Goal: Information Seeking & Learning: Learn about a topic

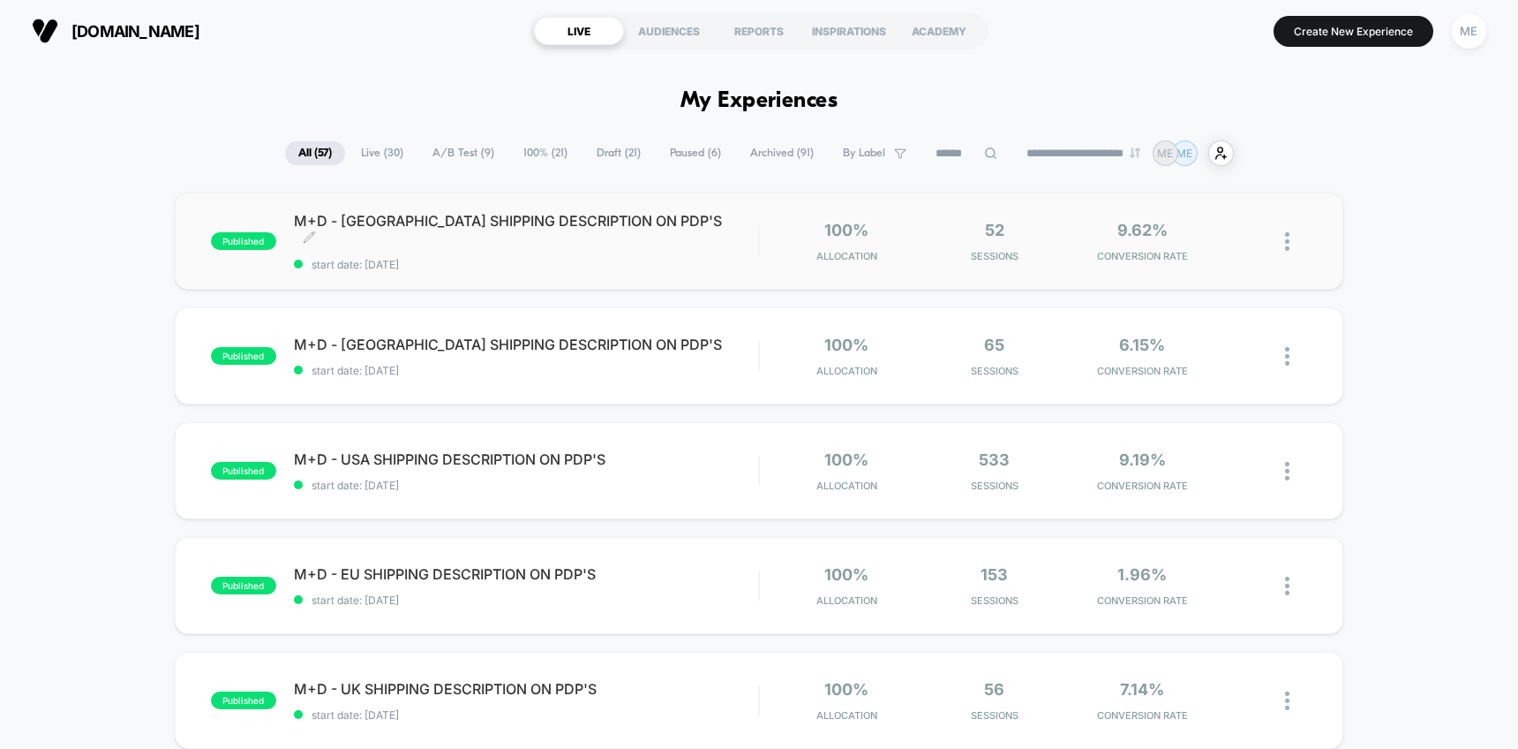
click at [726, 237] on span "M+D - AUSTRALIA SHIPPING DESCRIPTION ON PDP'S Click to edit experience details" at bounding box center [526, 229] width 464 height 35
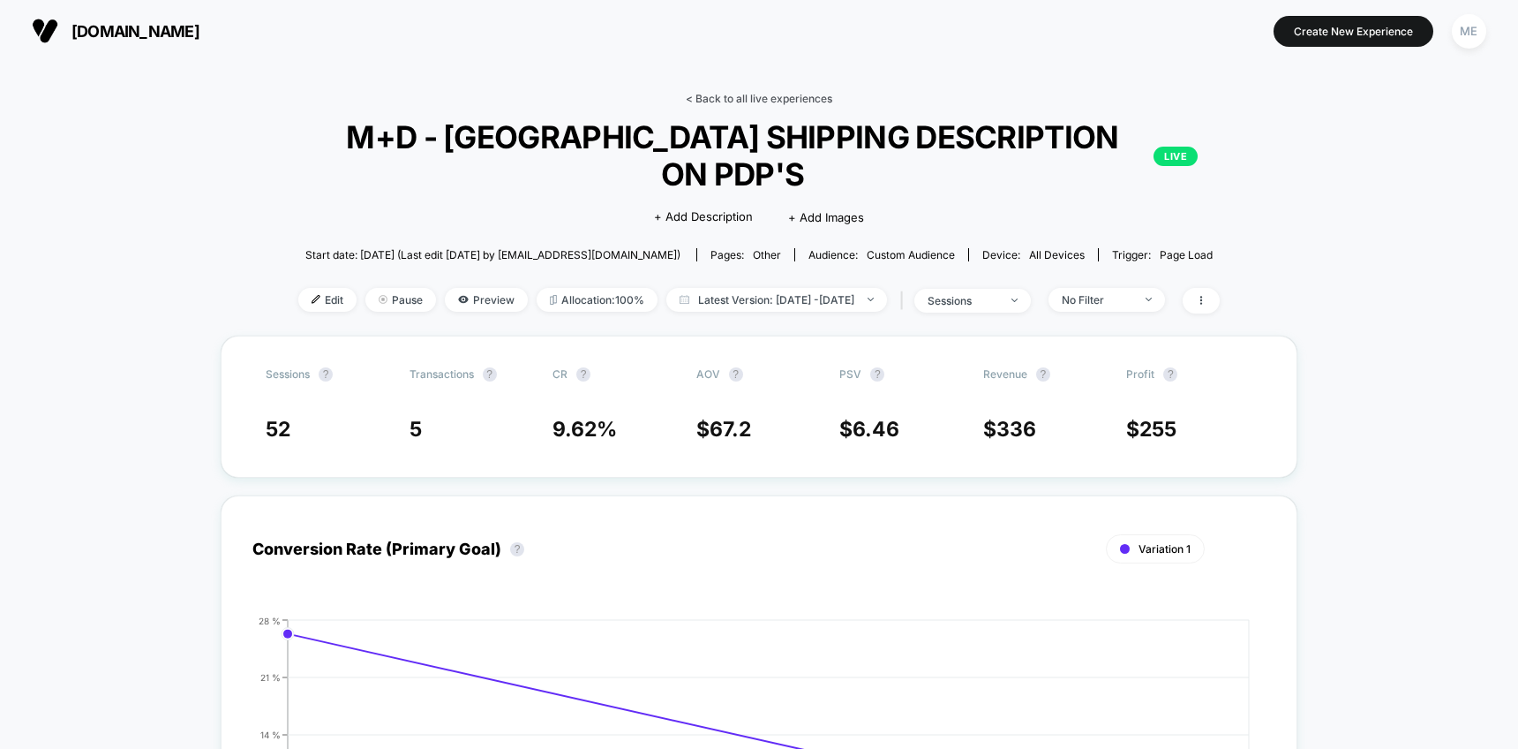
click at [767, 96] on link "< Back to all live experiences" at bounding box center [759, 98] width 147 height 13
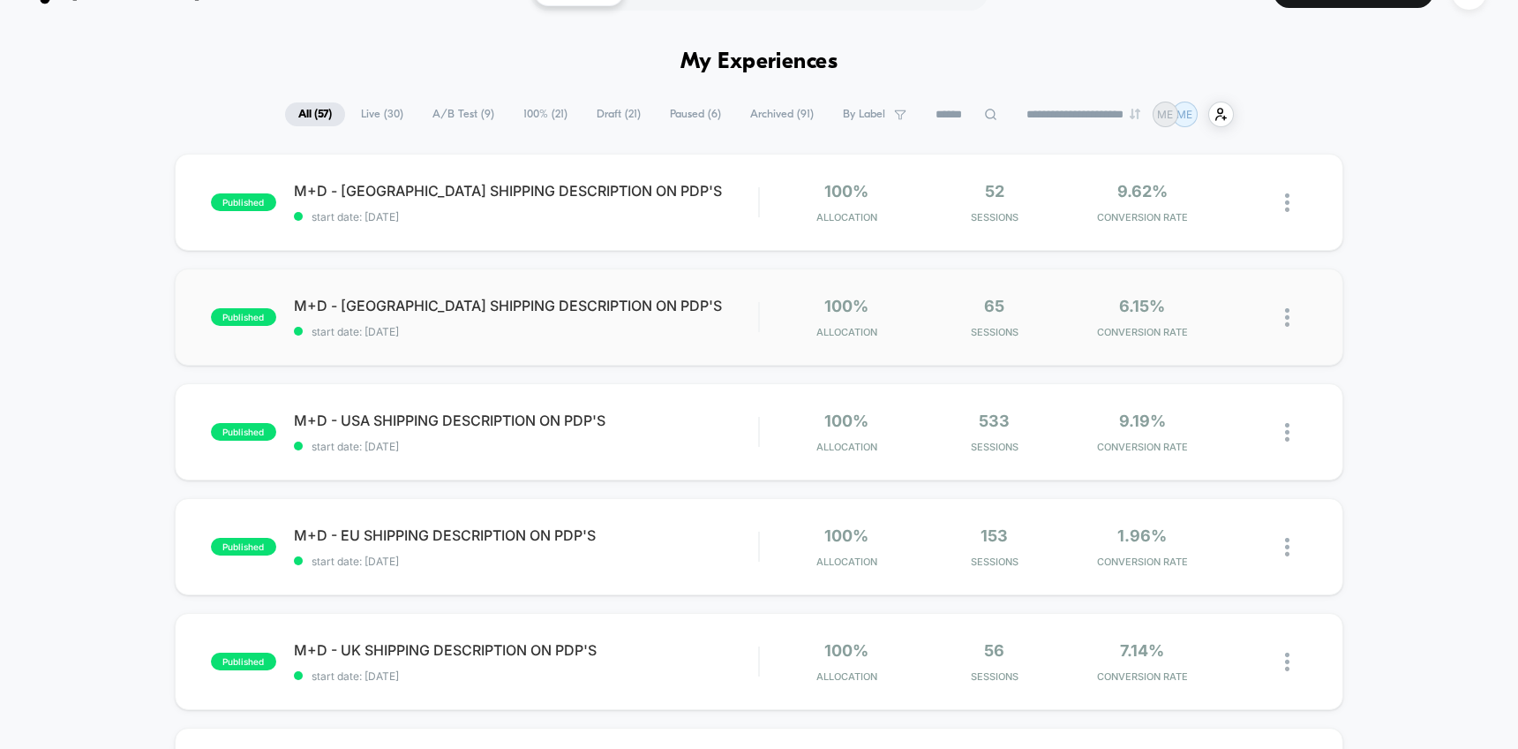
scroll to position [53, 0]
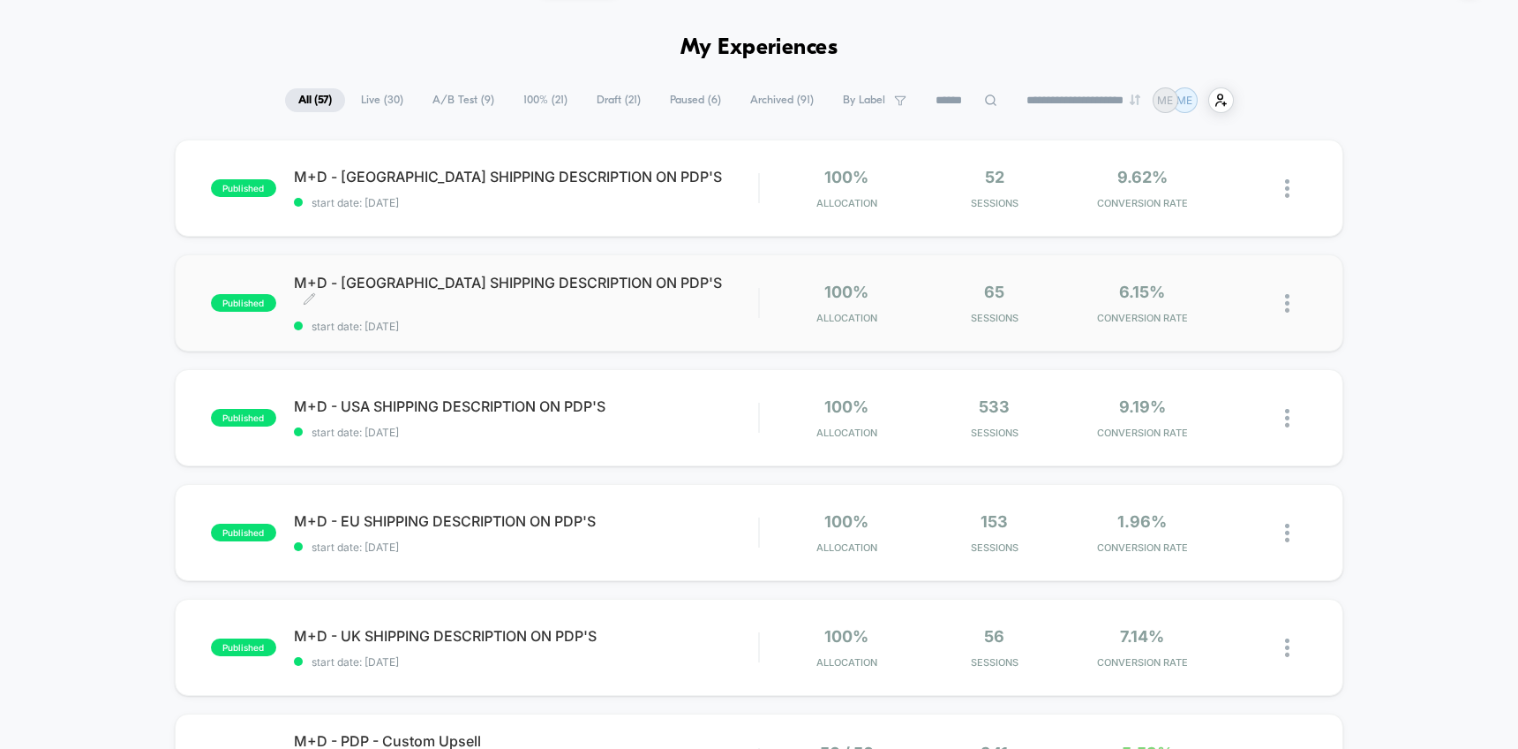
click at [752, 305] on div "M+D - CANADA SHIPPING DESCRIPTION ON PDP'S Click to edit experience details Cli…" at bounding box center [526, 303] width 464 height 59
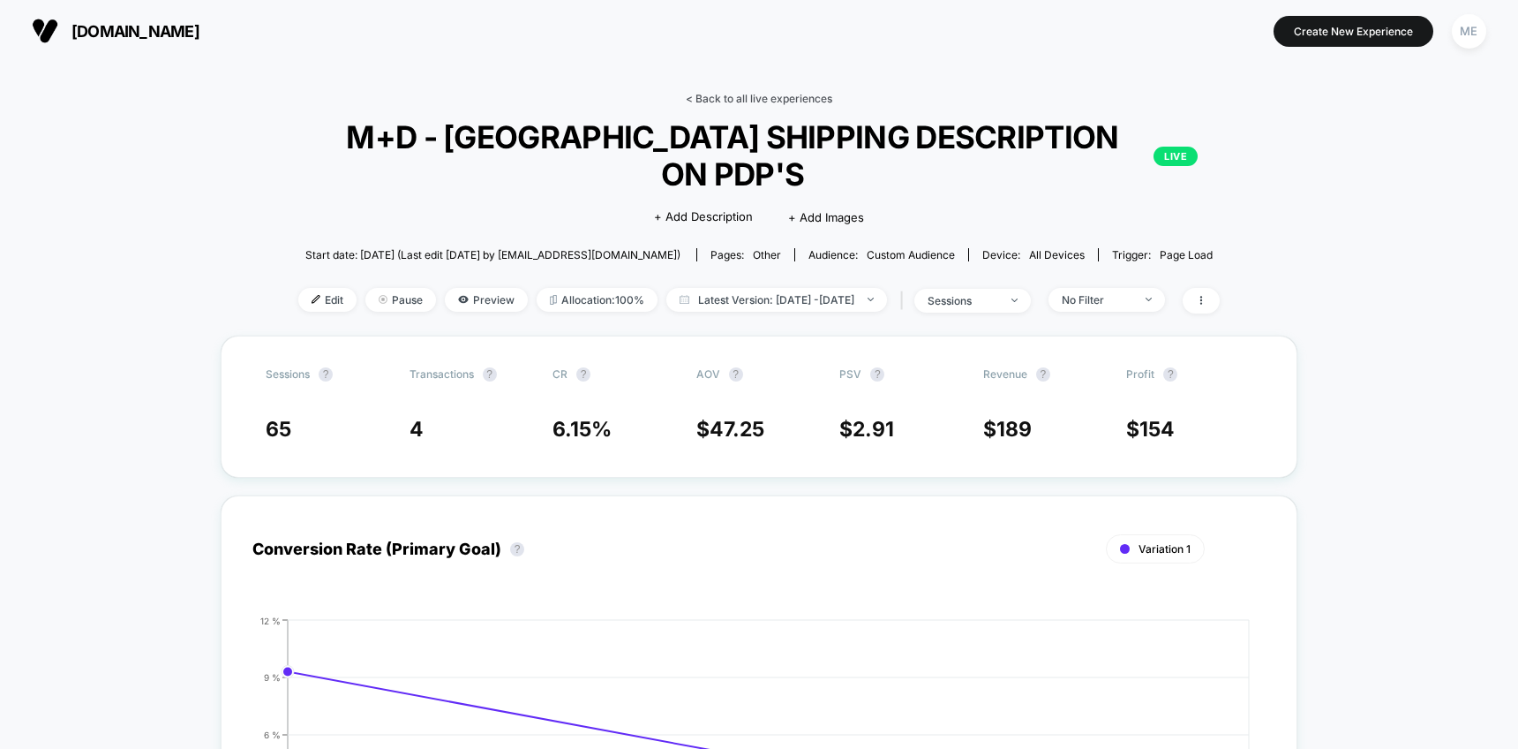
click at [734, 99] on link "< Back to all live experiences" at bounding box center [759, 98] width 147 height 13
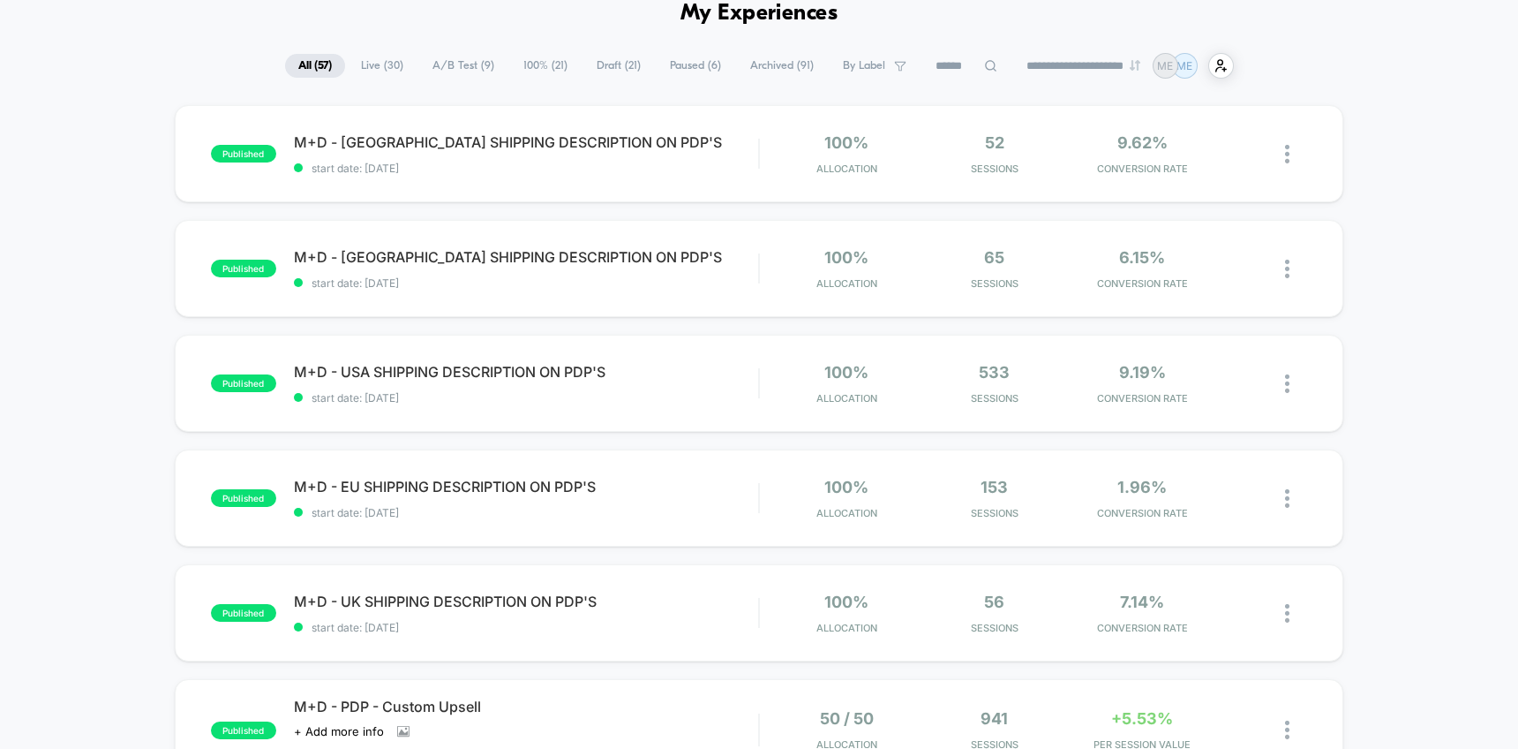
scroll to position [93, 0]
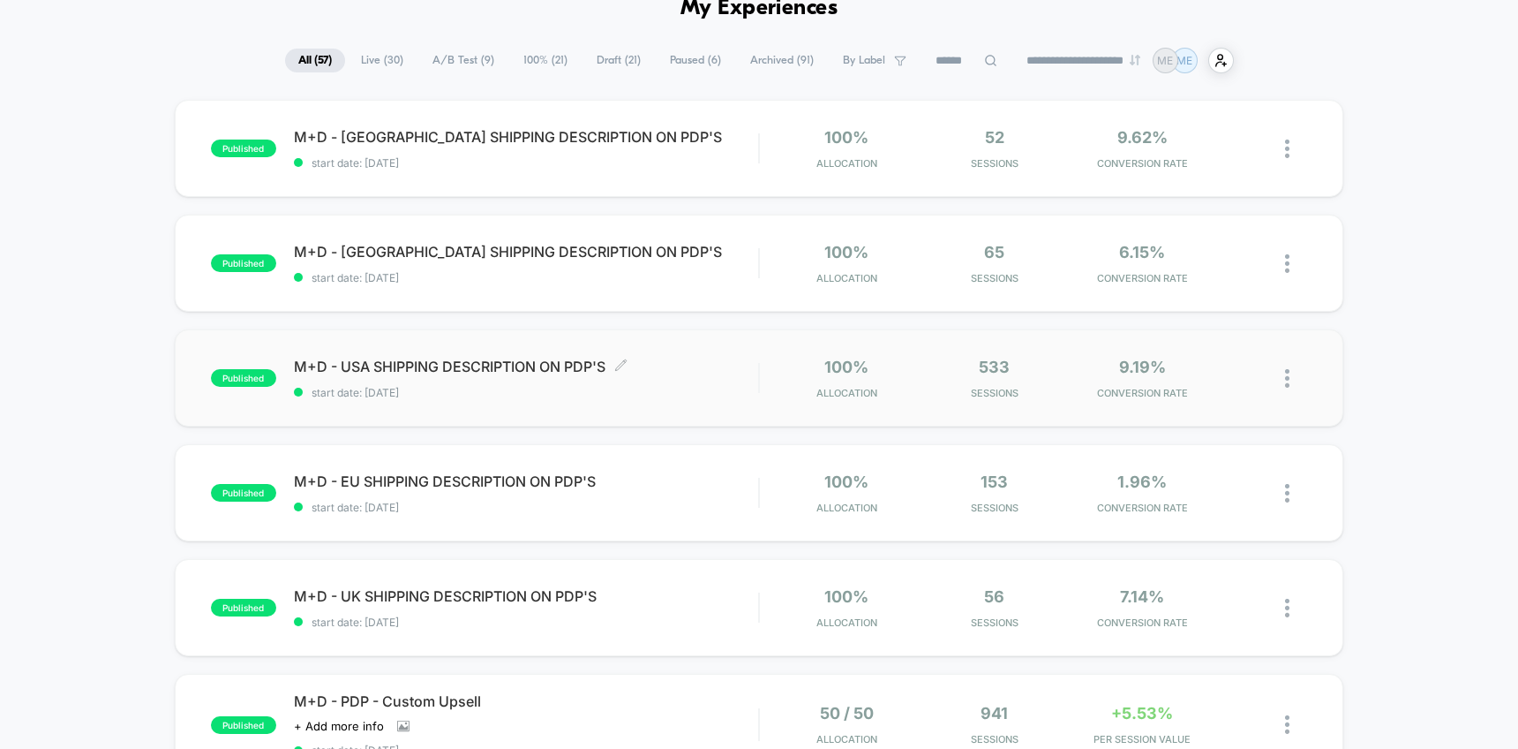
click at [734, 368] on span "M+D - USA SHIPPING DESCRIPTION ON PDP'S Click to edit experience details" at bounding box center [526, 367] width 464 height 18
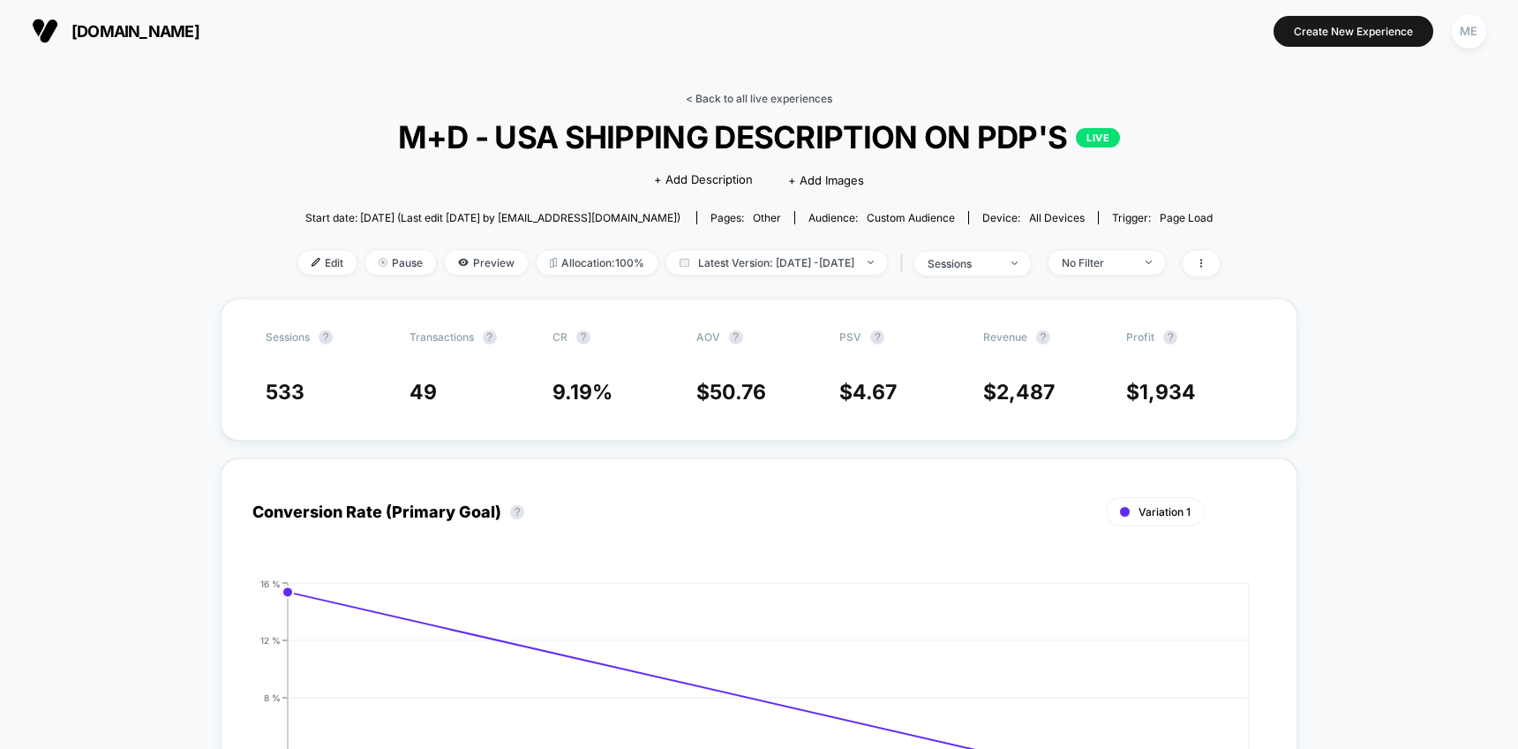
click at [748, 101] on link "< Back to all live experiences" at bounding box center [759, 98] width 147 height 13
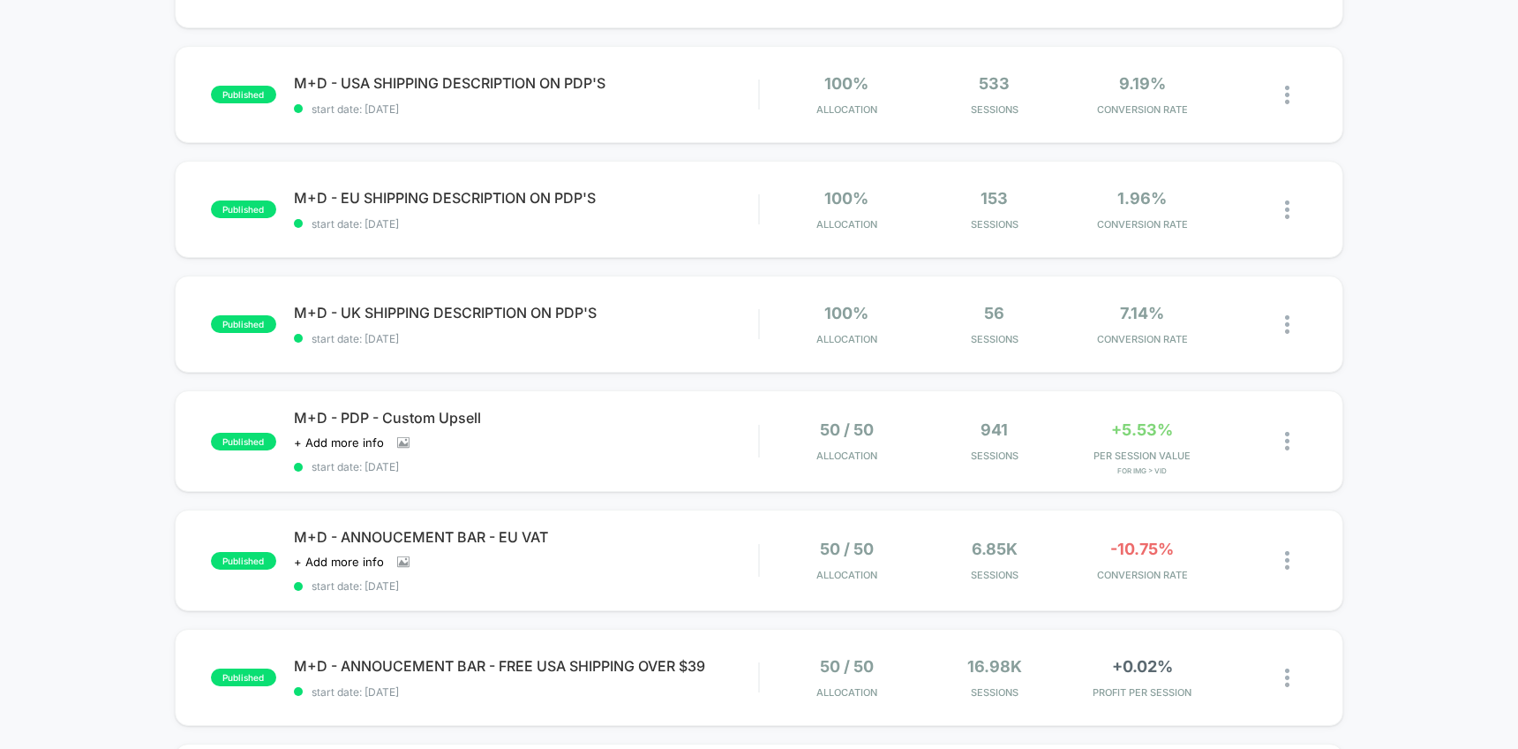
scroll to position [378, 0]
click at [717, 335] on span "start date: [DATE]" at bounding box center [526, 336] width 464 height 13
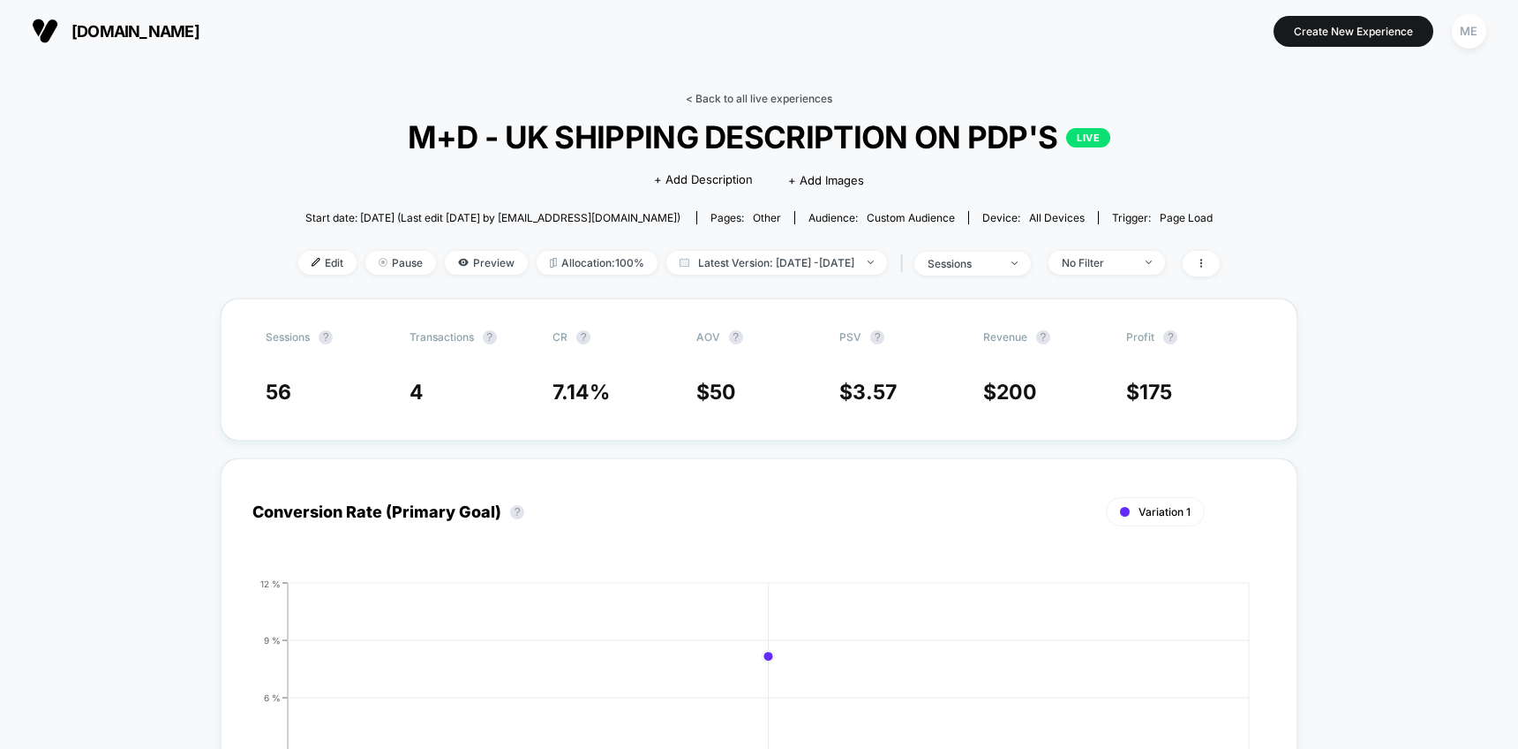
click at [719, 97] on link "< Back to all live experiences" at bounding box center [759, 98] width 147 height 13
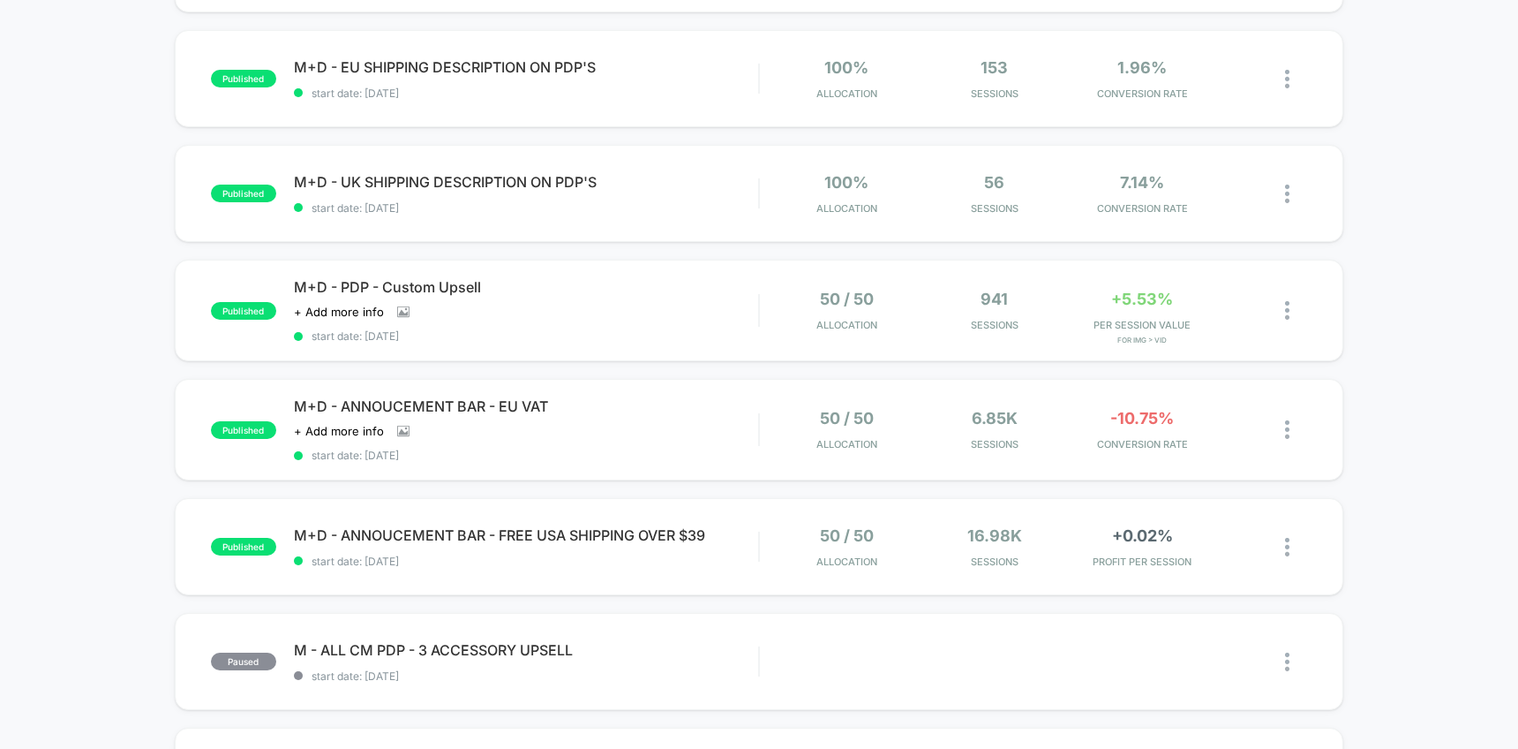
scroll to position [511, 0]
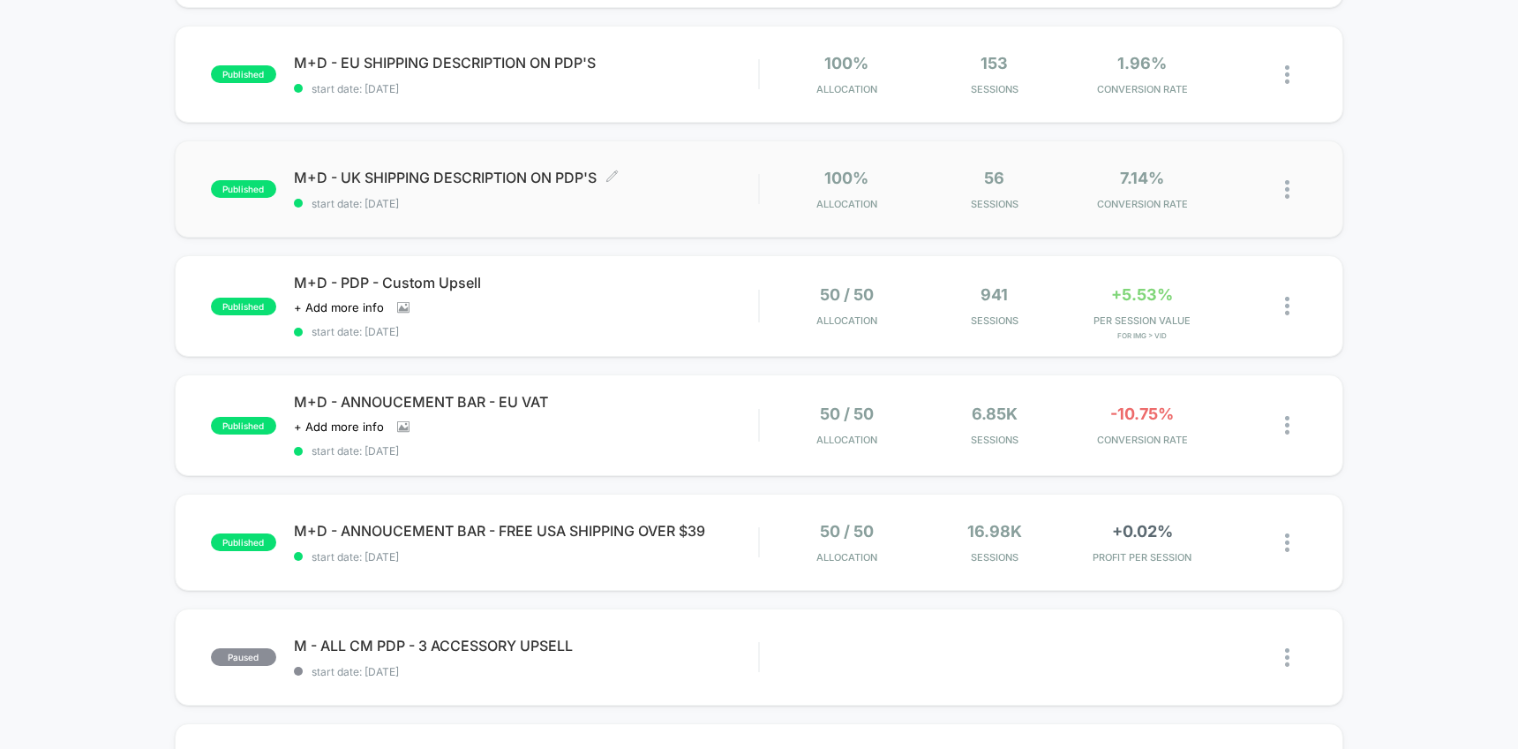
click at [680, 185] on span "M+D - UK SHIPPING DESCRIPTION ON PDP'S Click to edit experience details" at bounding box center [526, 178] width 464 height 18
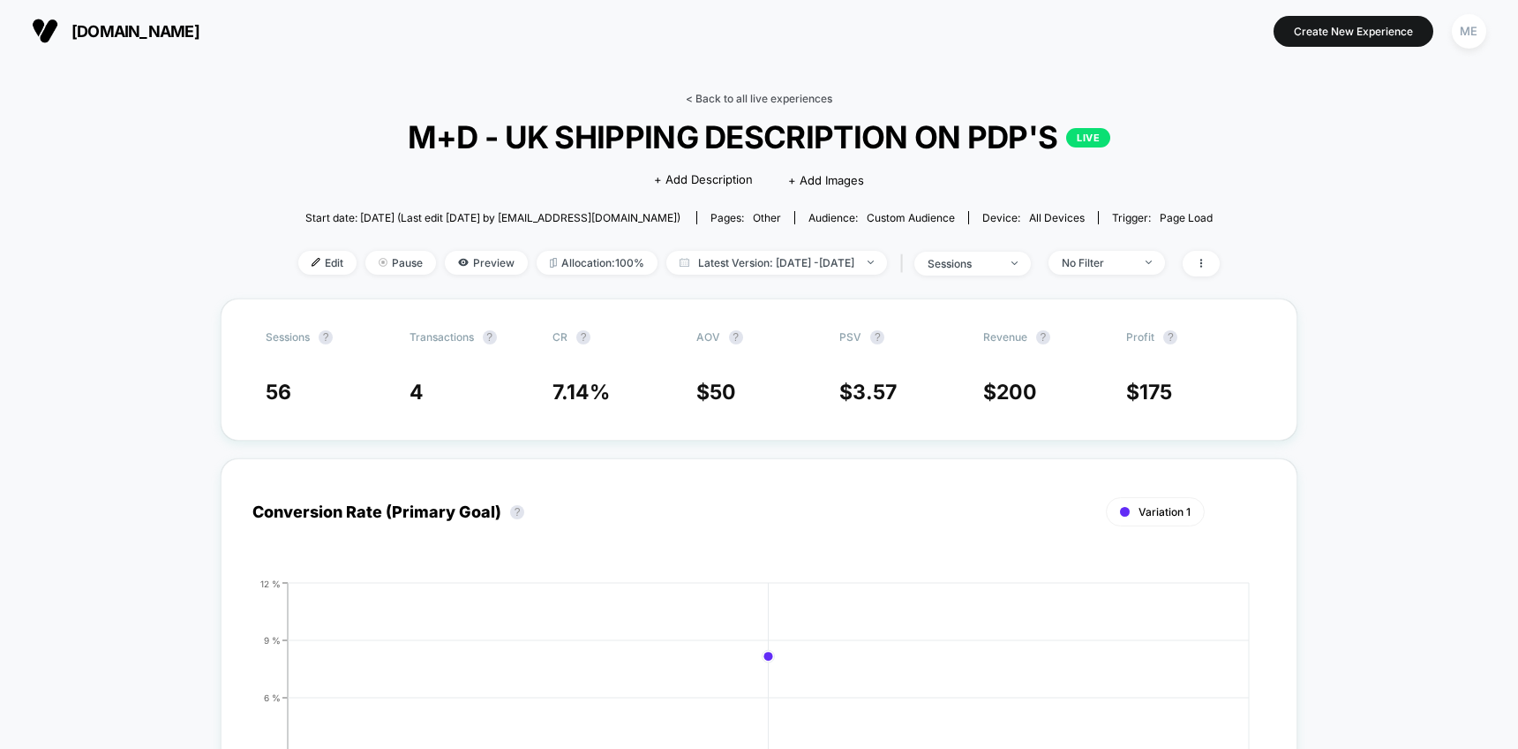
click at [755, 94] on link "< Back to all live experiences" at bounding box center [759, 98] width 147 height 13
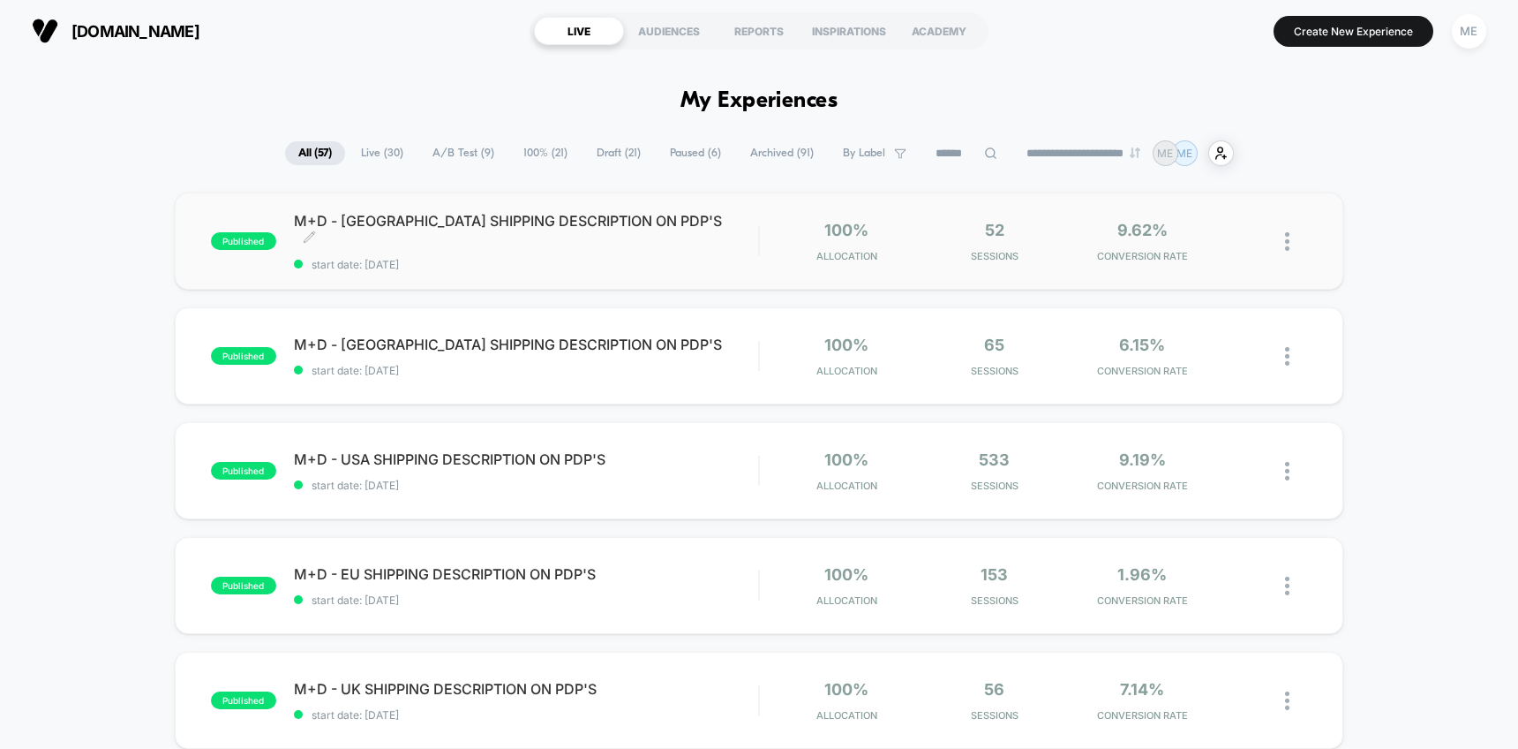
click at [731, 237] on div "M+D - AUSTRALIA SHIPPING DESCRIPTION ON PDP'S Click to edit experience details …" at bounding box center [526, 241] width 464 height 59
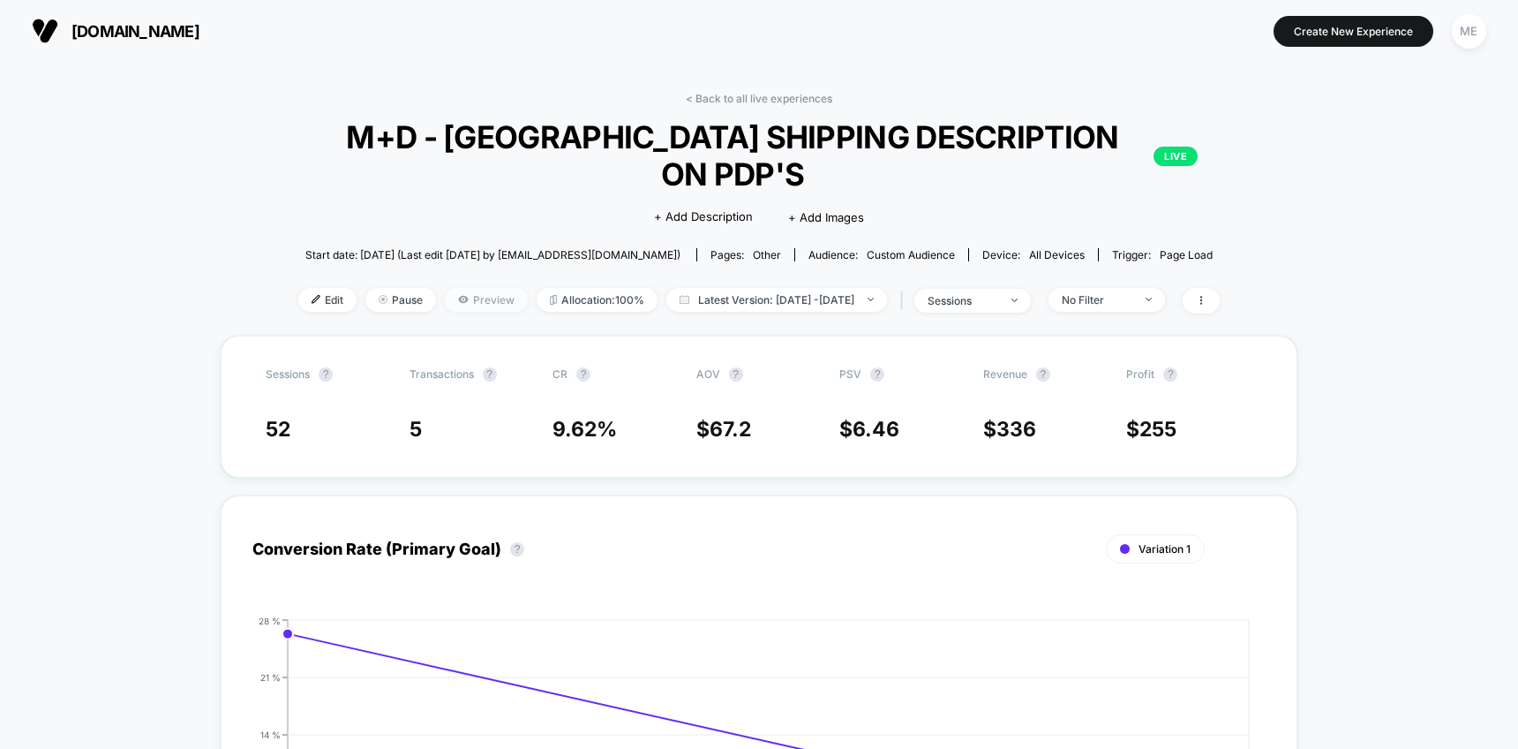
click at [451, 288] on span "Preview" at bounding box center [486, 300] width 83 height 24
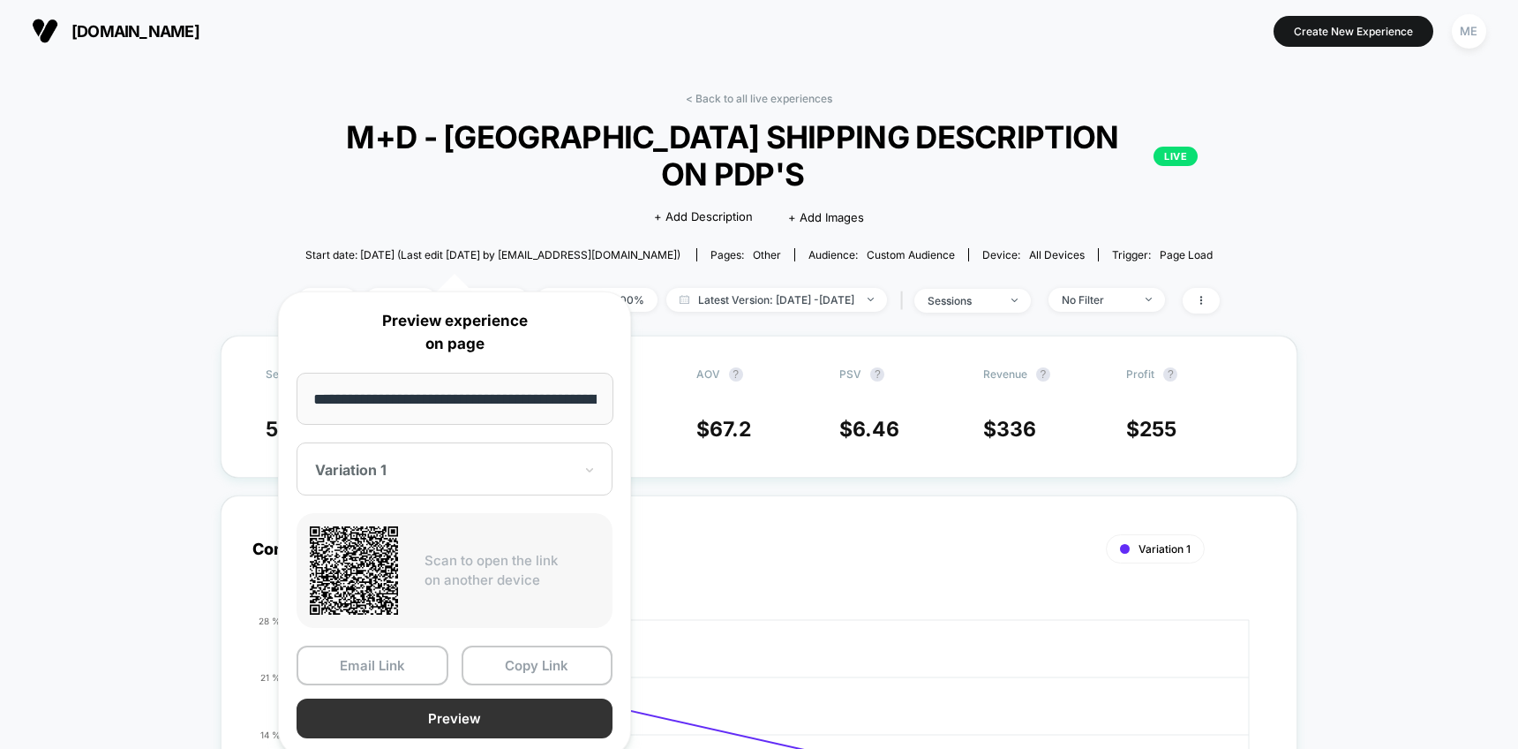
click at [459, 717] on button "Preview" at bounding box center [455, 718] width 316 height 40
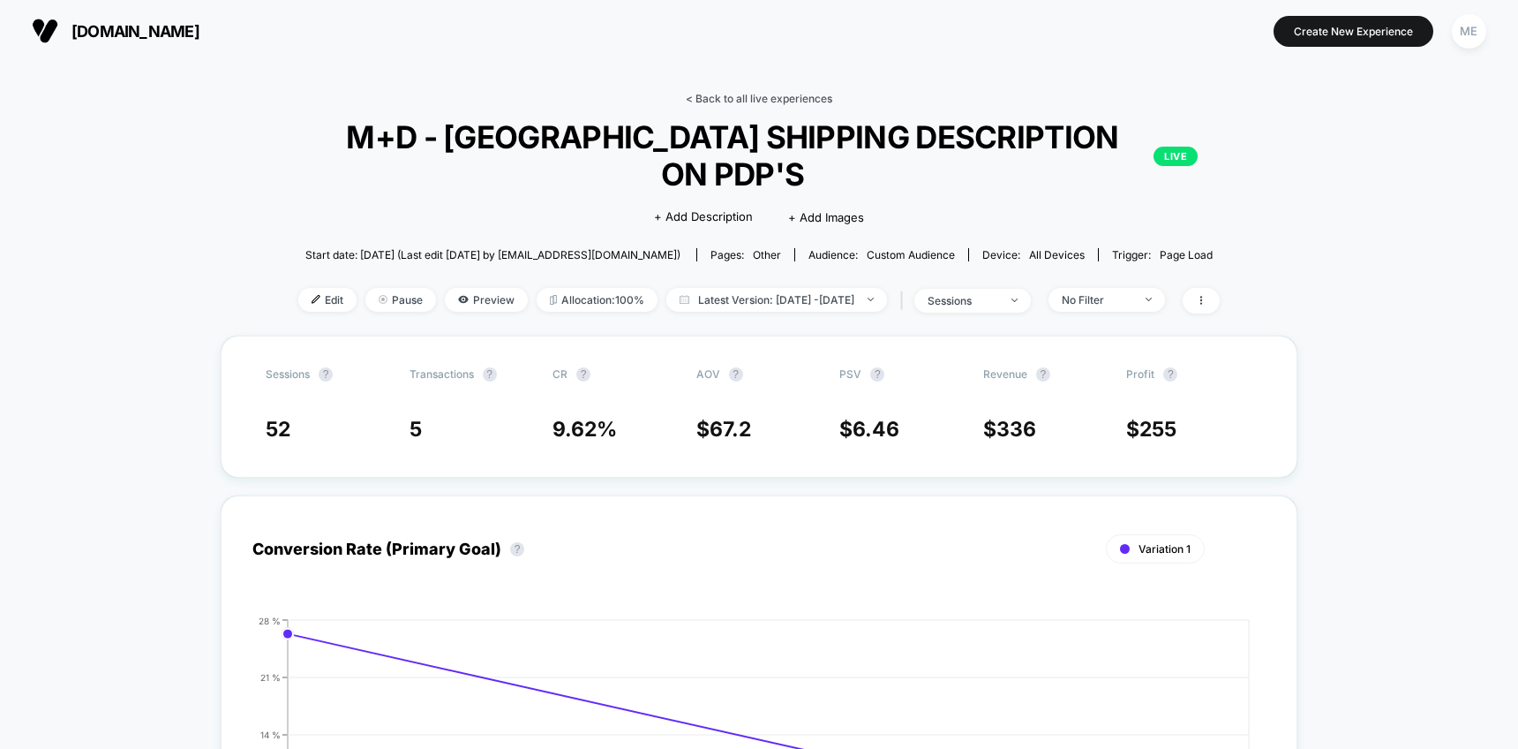
click at [738, 95] on link "< Back to all live experiences" at bounding box center [759, 98] width 147 height 13
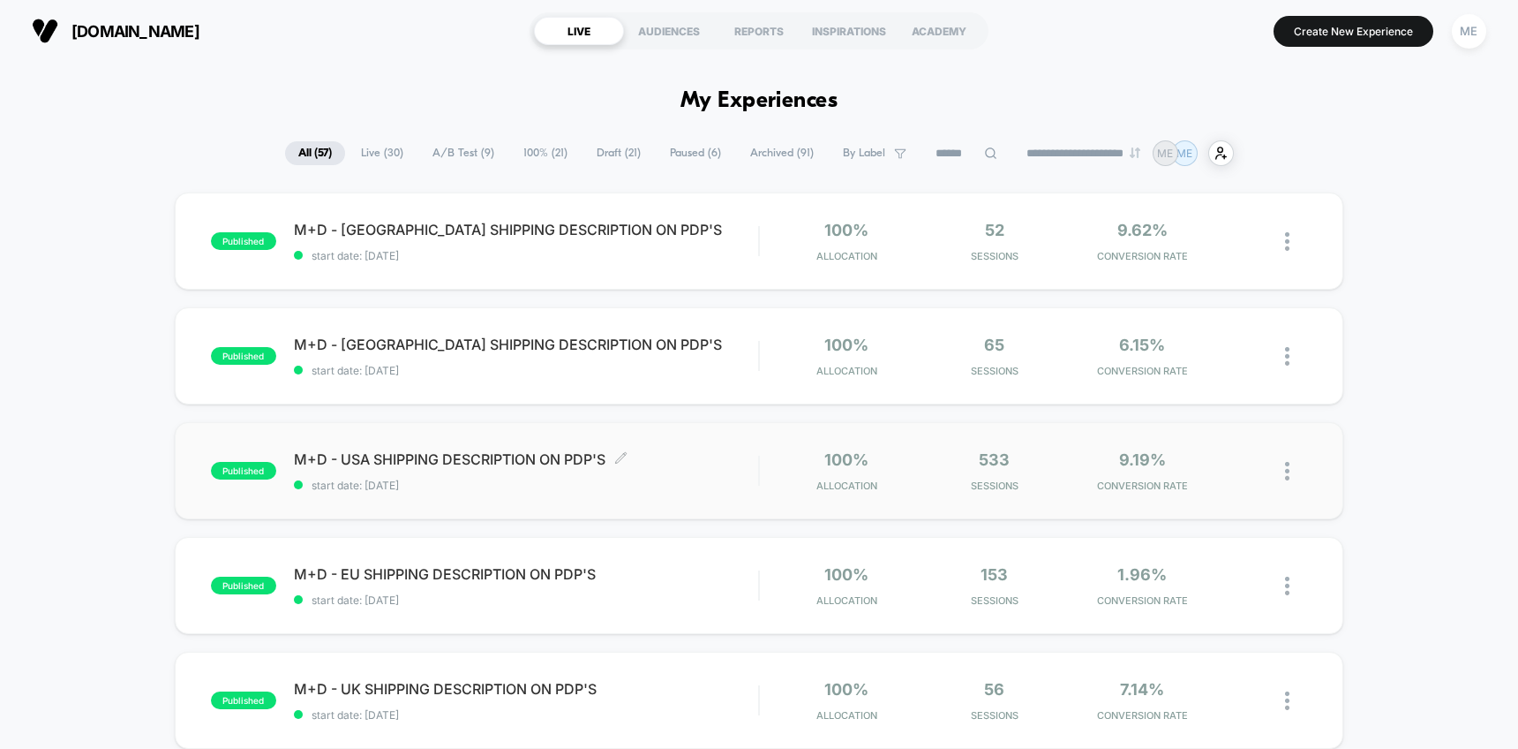
click at [732, 474] on div "M+D - USA SHIPPING DESCRIPTION ON PDP'S Click to edit experience details Click …" at bounding box center [526, 470] width 464 height 41
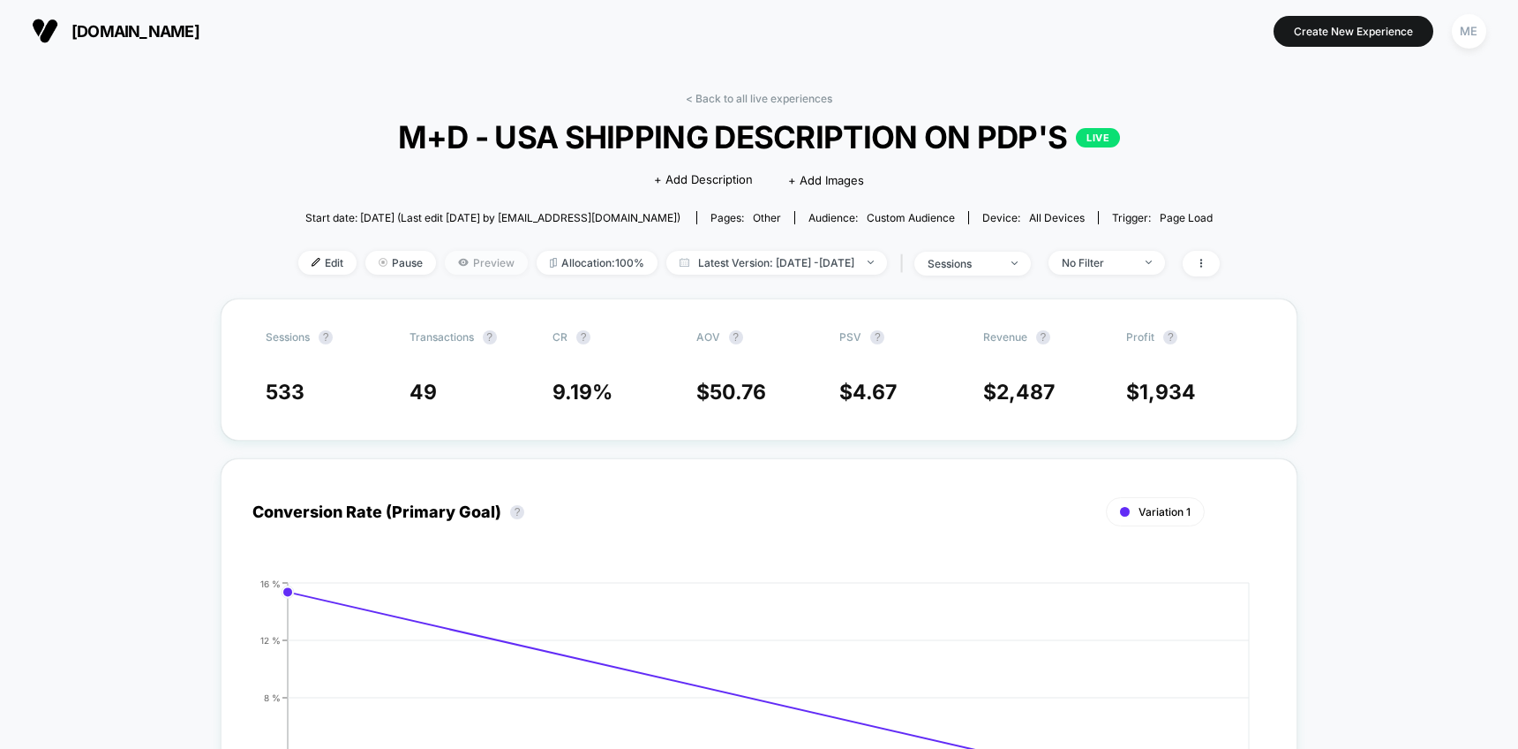
click at [458, 267] on span "Preview" at bounding box center [486, 263] width 83 height 24
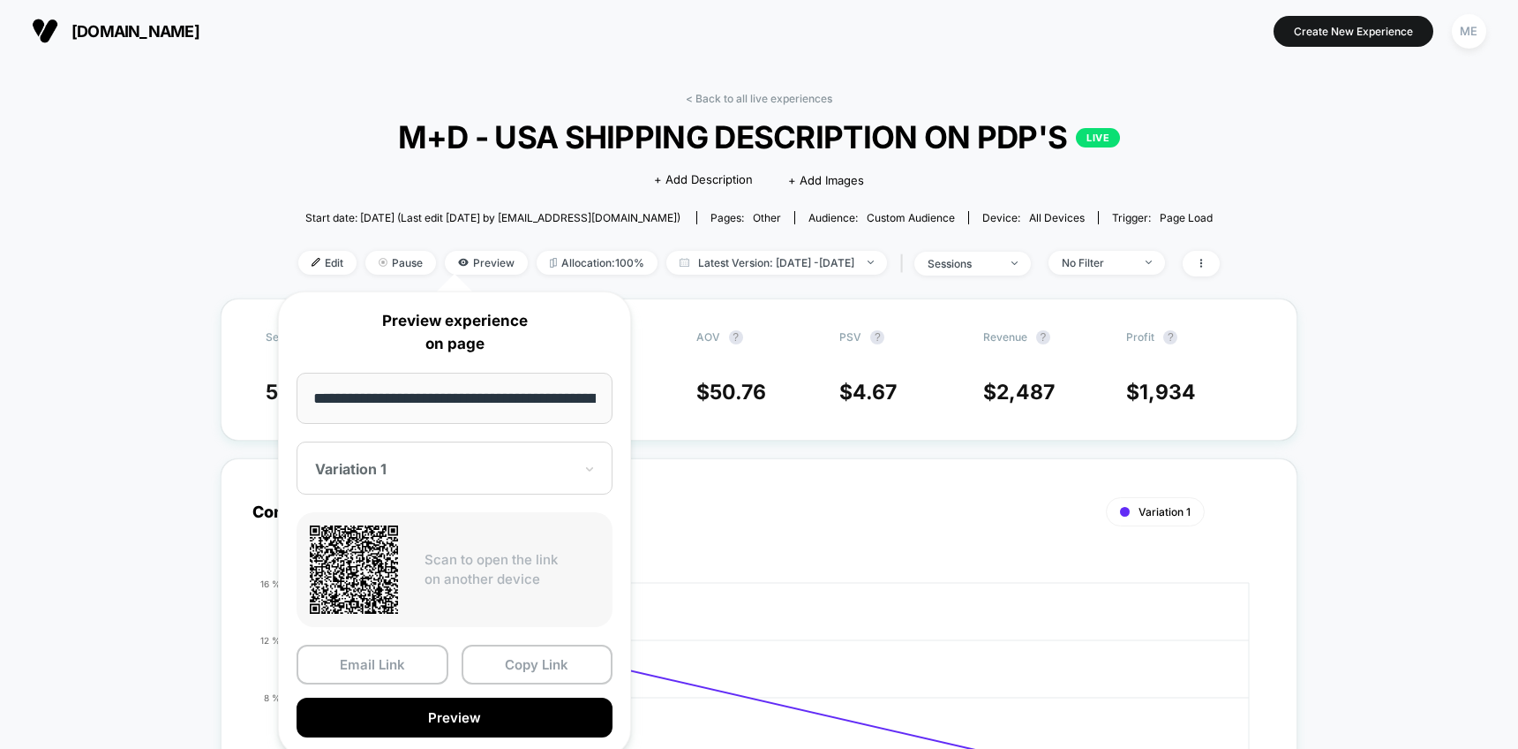
scroll to position [0, 278]
click at [479, 715] on button "Preview" at bounding box center [455, 718] width 316 height 40
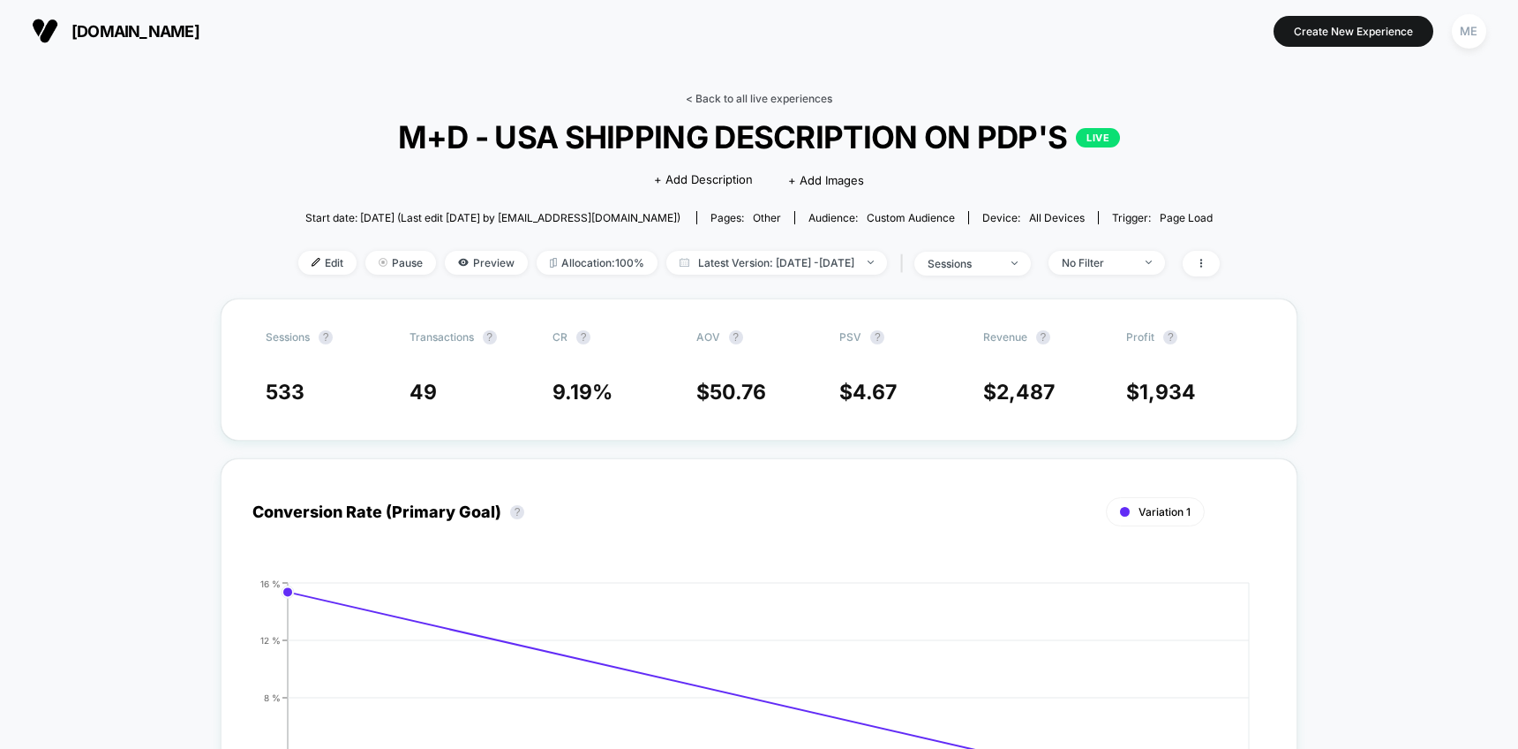
click at [728, 99] on link "< Back to all live experiences" at bounding box center [759, 98] width 147 height 13
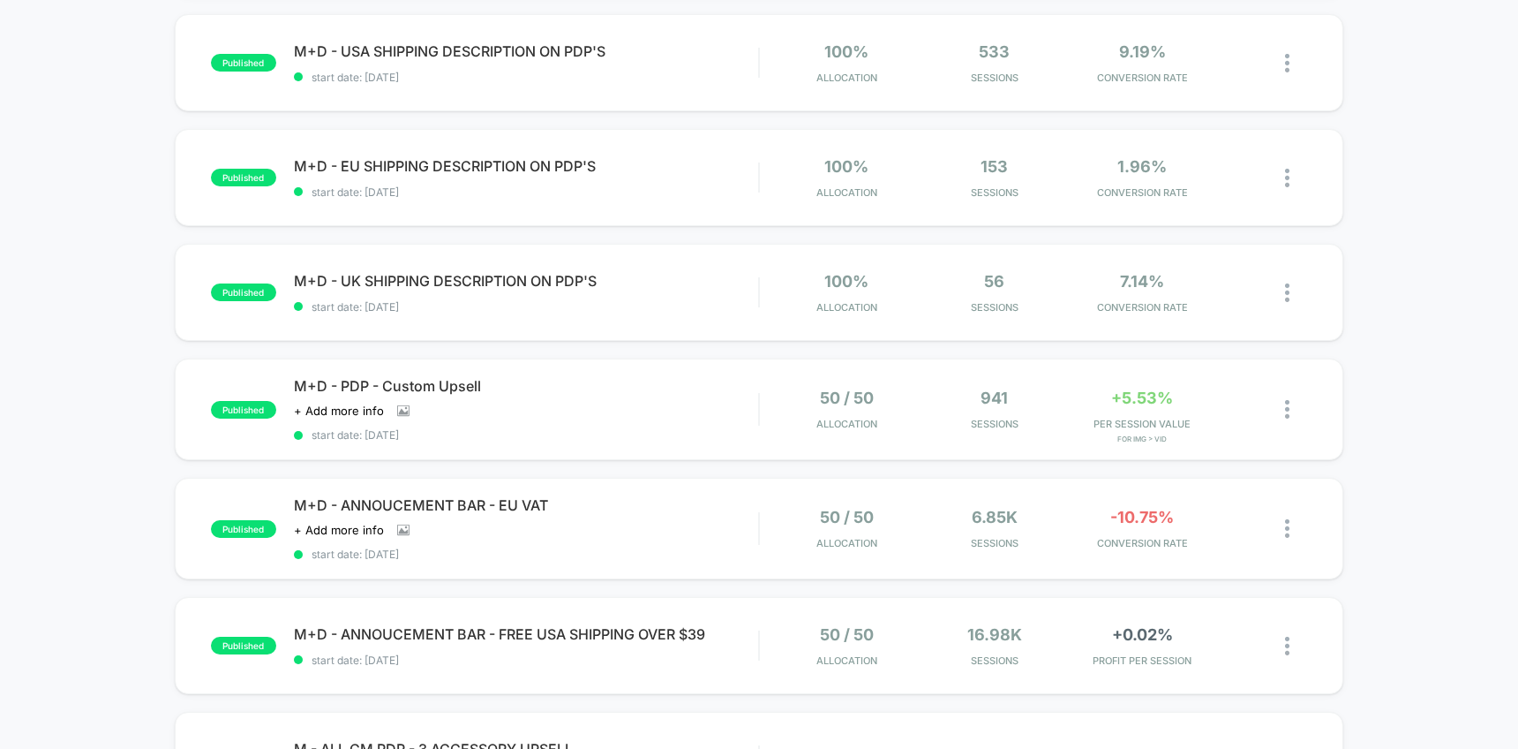
scroll to position [460, 0]
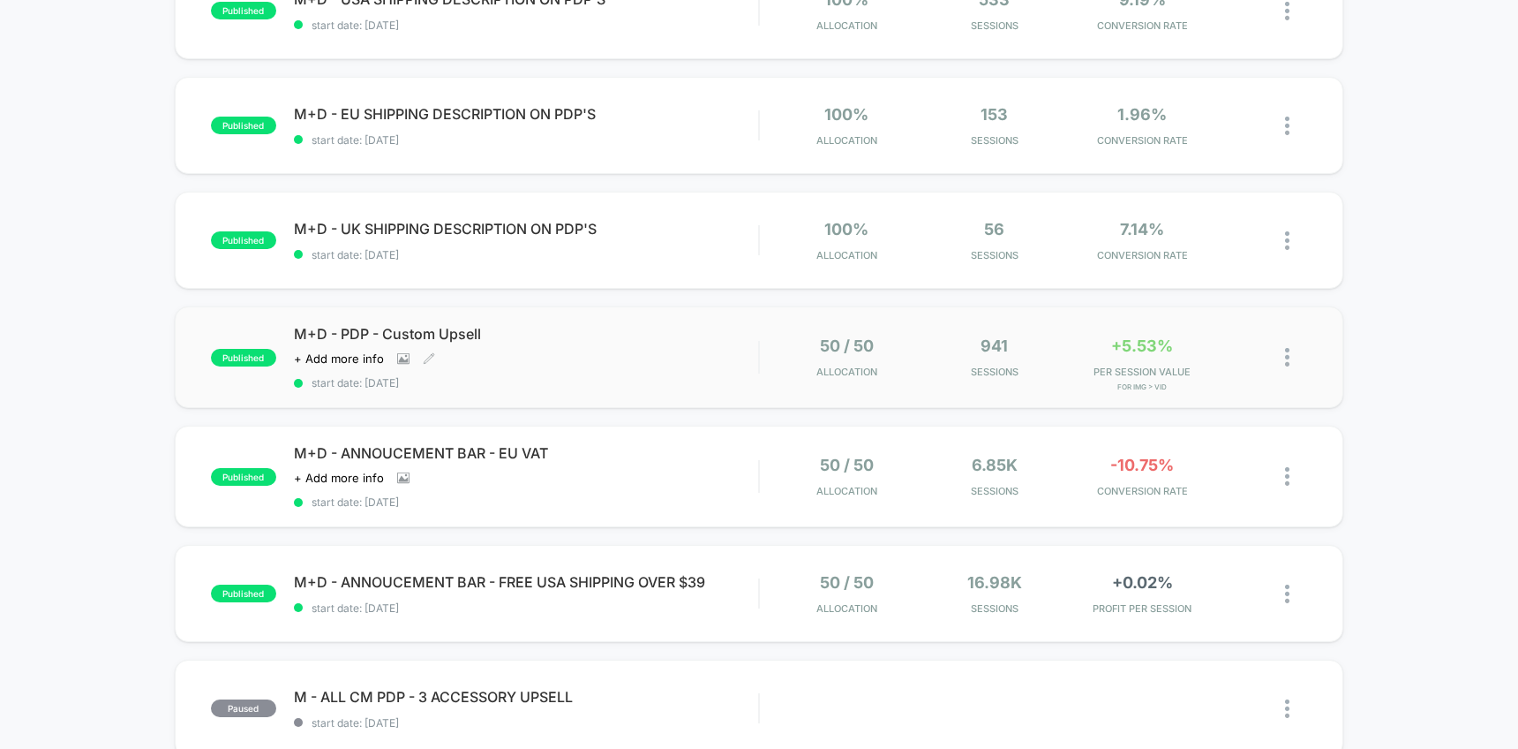
click at [662, 343] on div "M+D - PDP - Custom Upsell Click to view images Click to edit experience details…" at bounding box center [526, 357] width 464 height 64
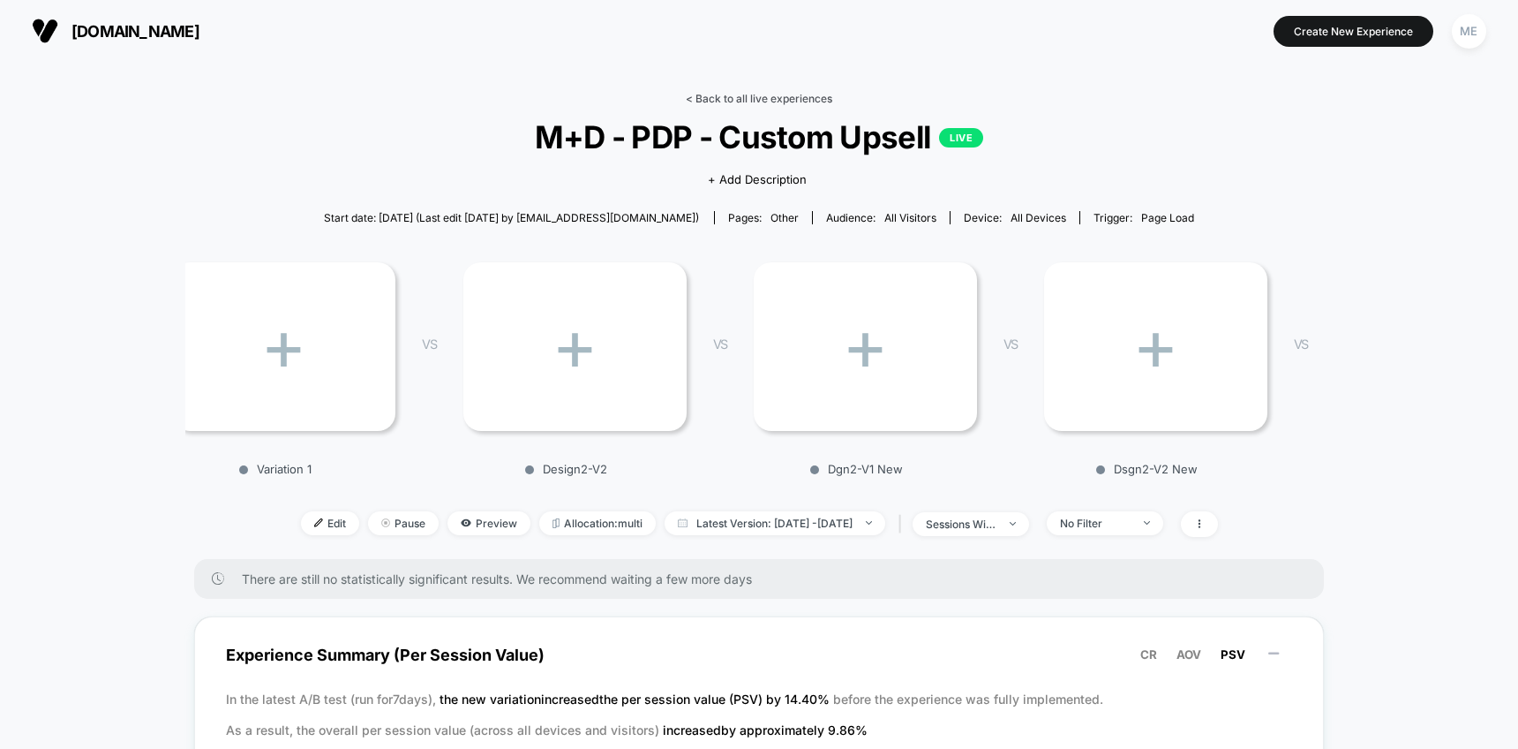
click at [802, 96] on link "< Back to all live experiences" at bounding box center [759, 98] width 147 height 13
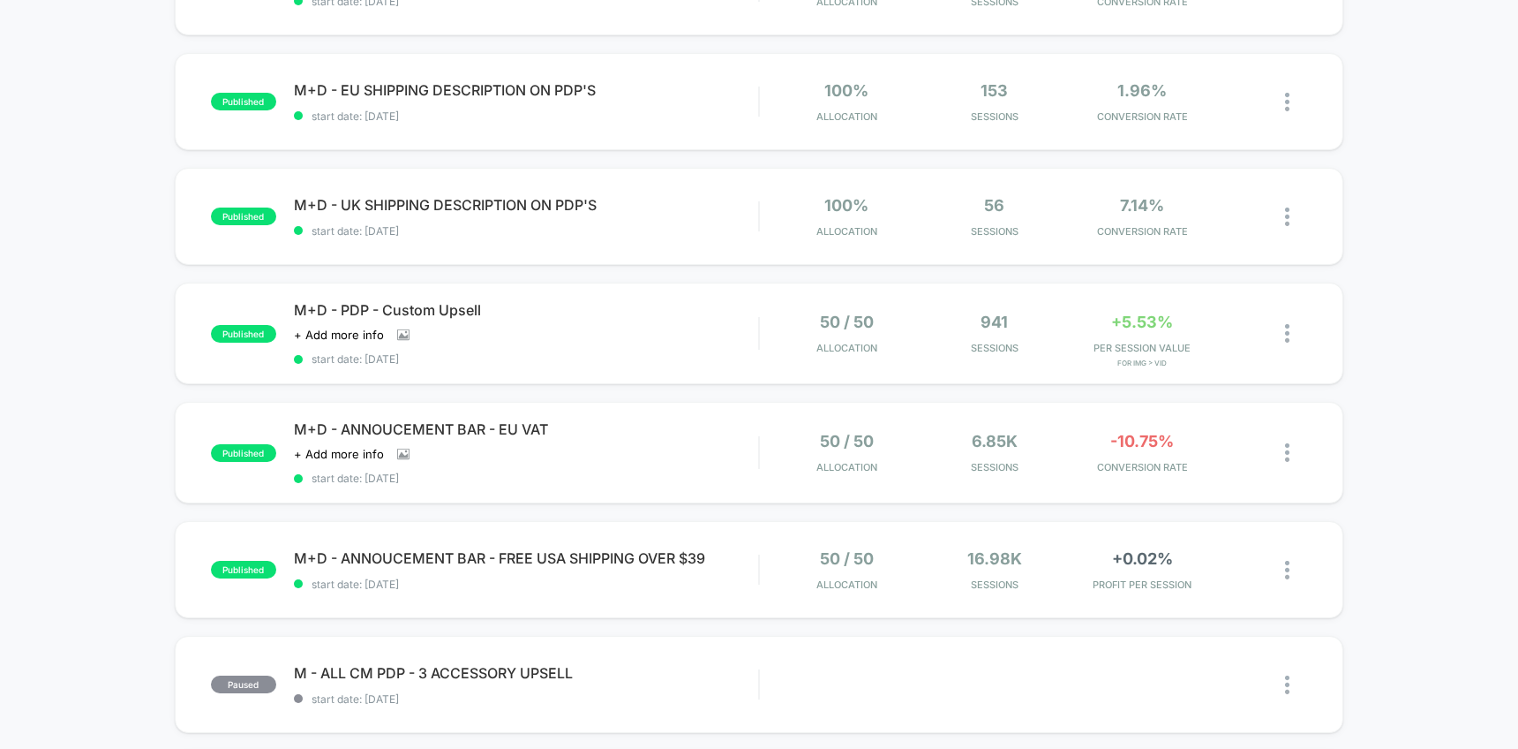
scroll to position [655, 0]
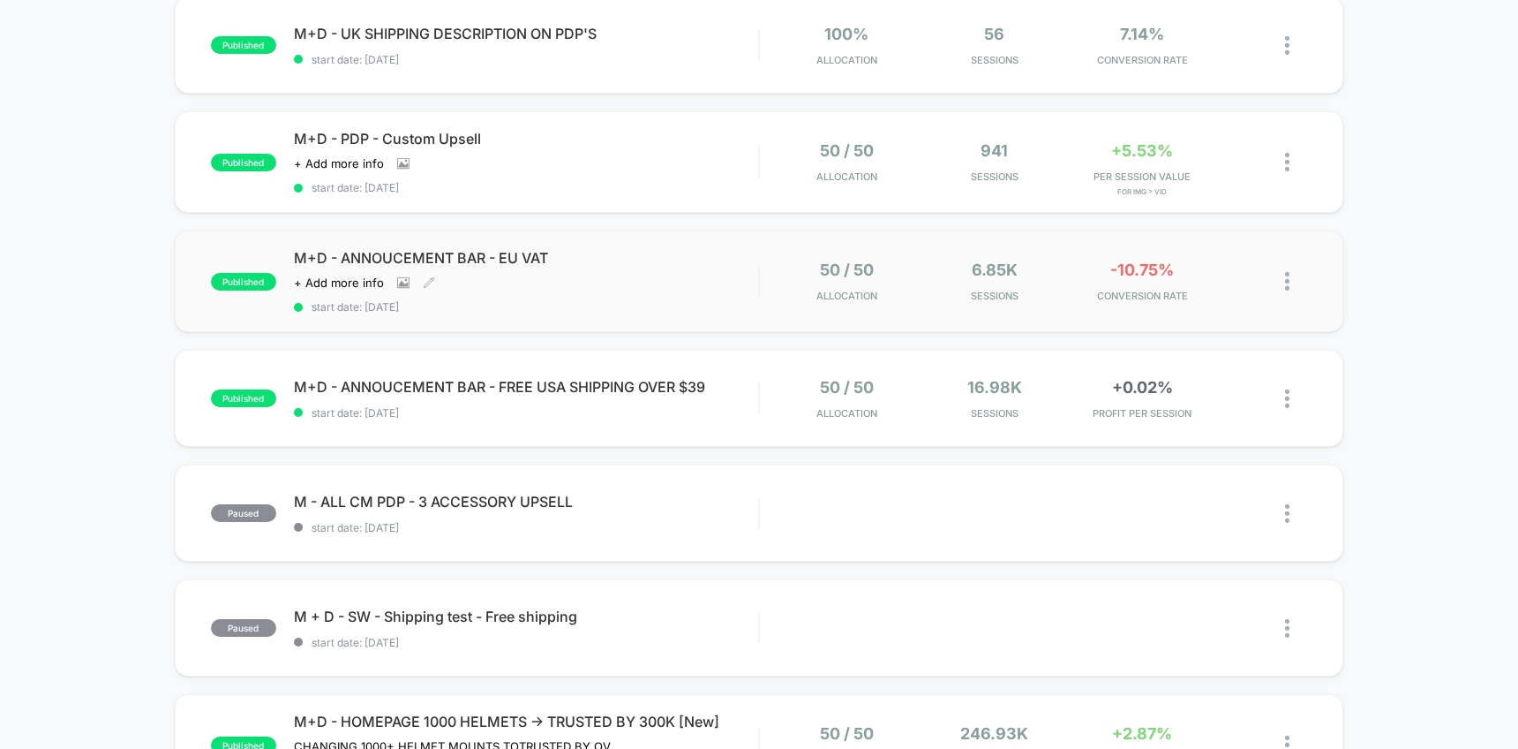
click at [716, 267] on div "M+D - ANNOUCEMENT BAR - EU VAT Click to view images Click to edit experience de…" at bounding box center [526, 281] width 464 height 64
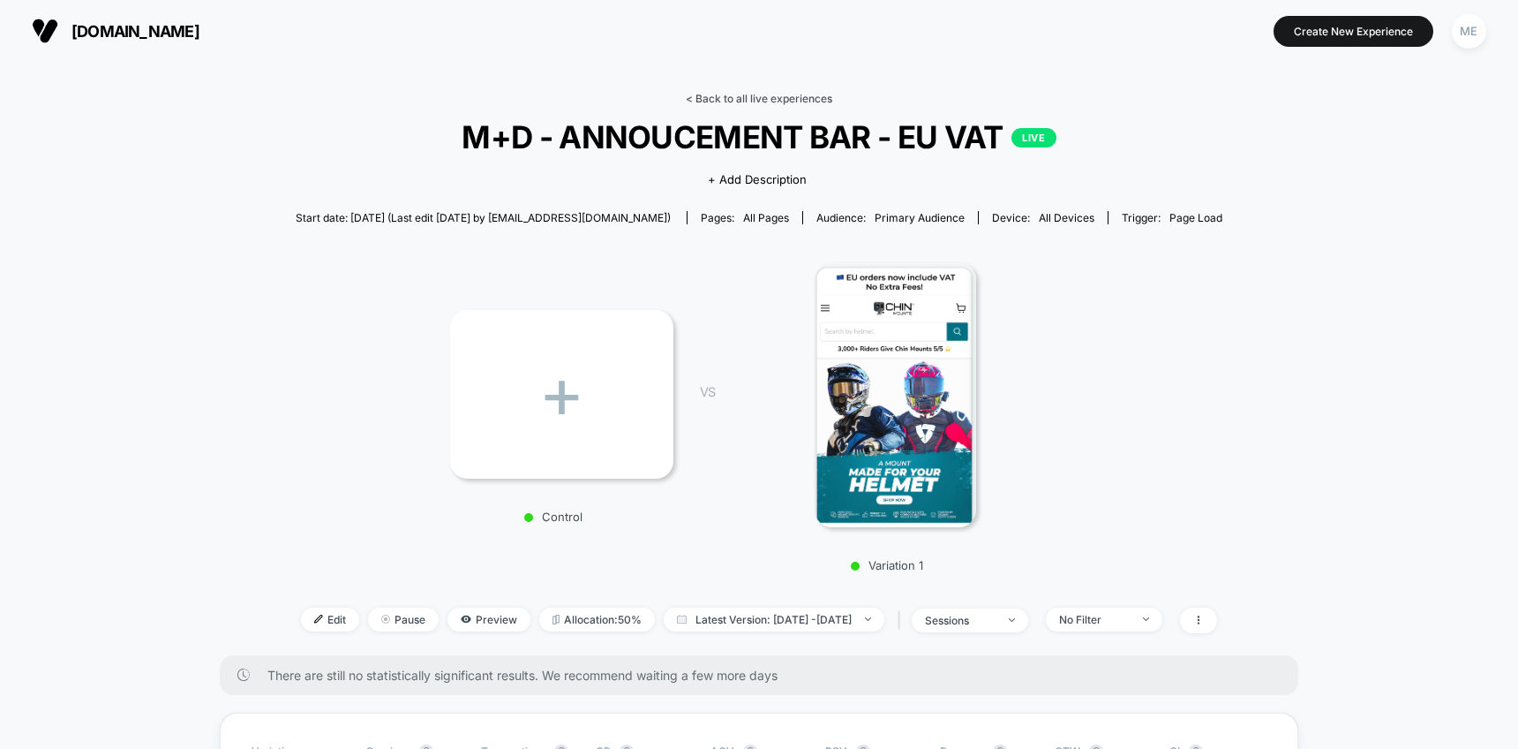
click at [712, 97] on link "< Back to all live experiences" at bounding box center [759, 98] width 147 height 13
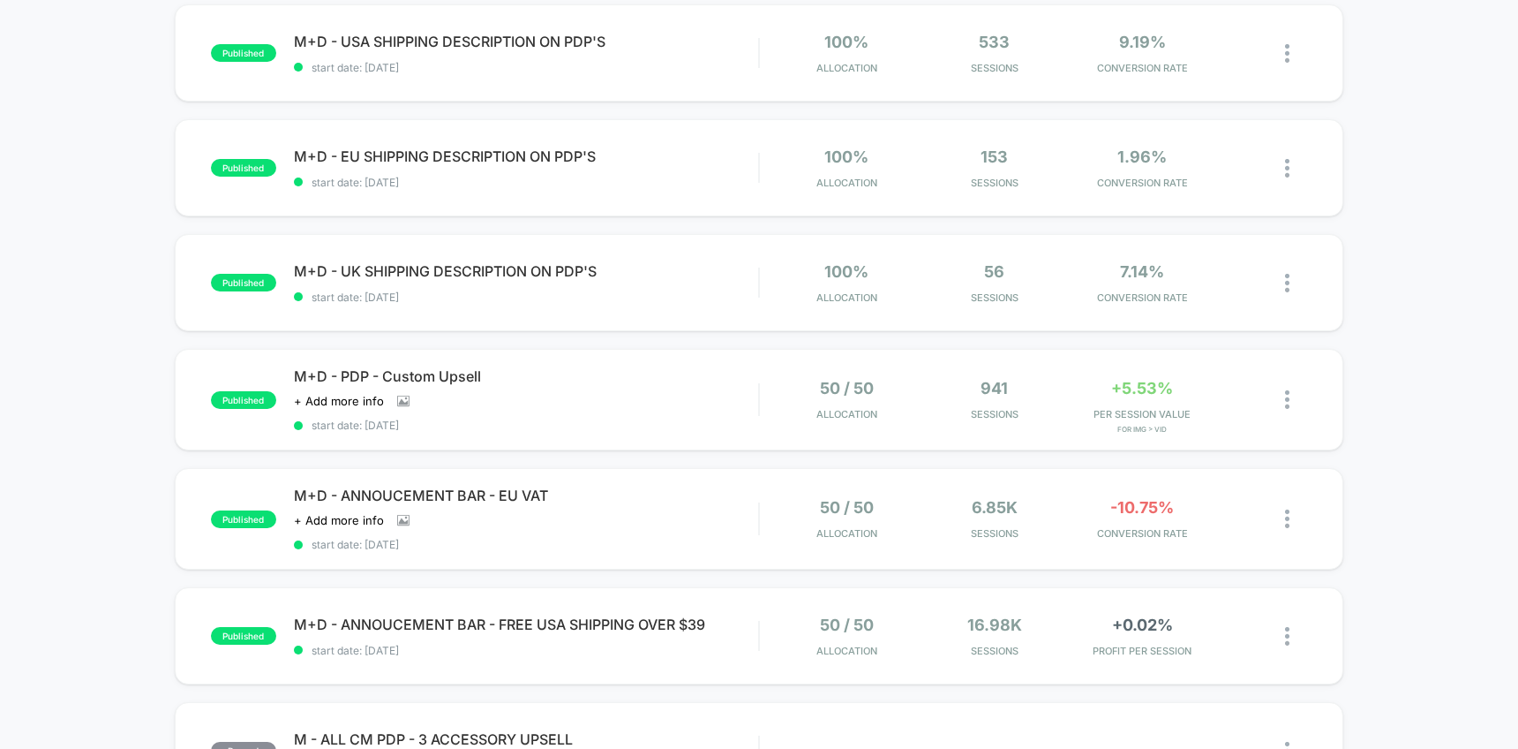
scroll to position [647, 0]
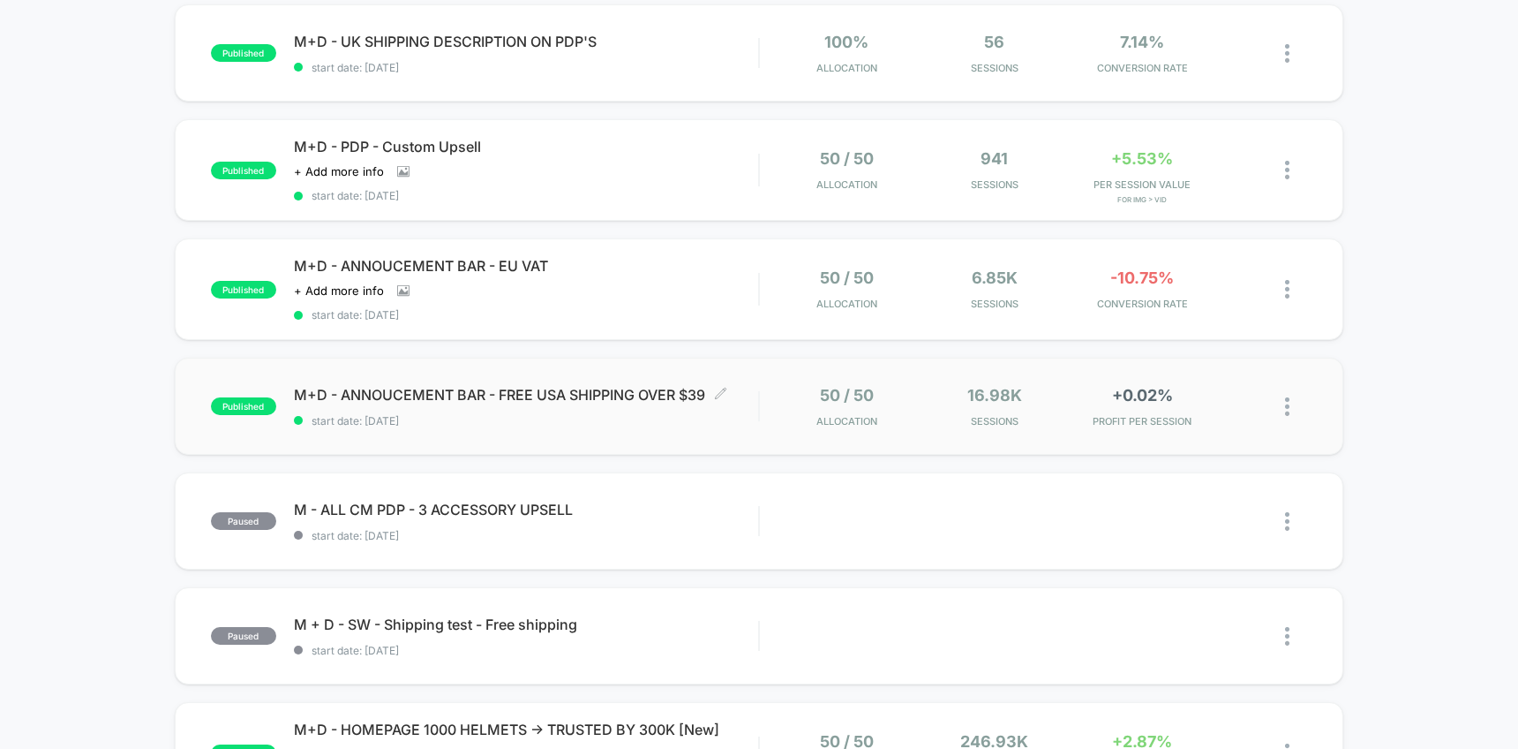
click at [723, 407] on div "M+D - ANNOUCEMENT BAR - FREE USA SHIPPING OVER $39 Click to edit experience det…" at bounding box center [526, 406] width 464 height 41
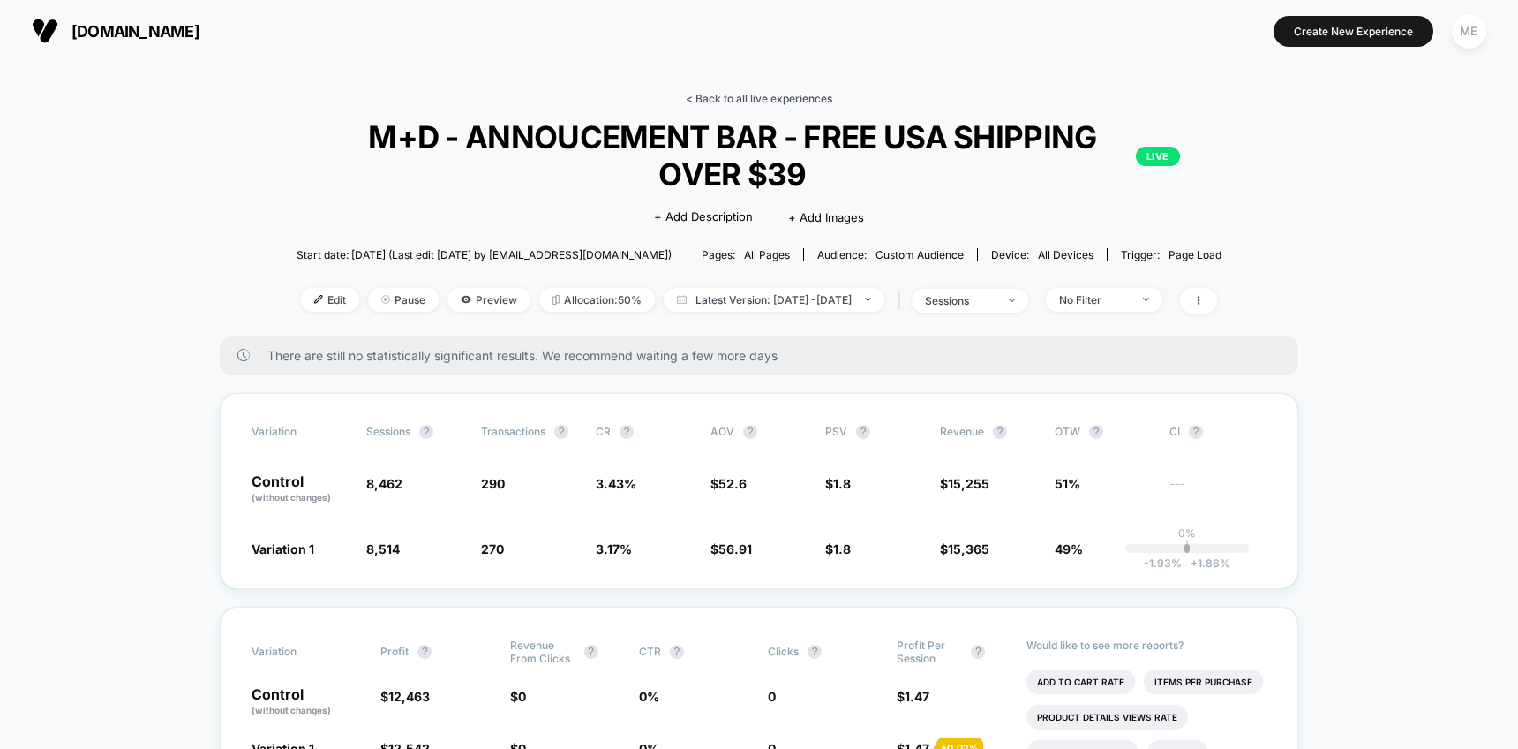
click at [755, 98] on link "< Back to all live experiences" at bounding box center [759, 98] width 147 height 13
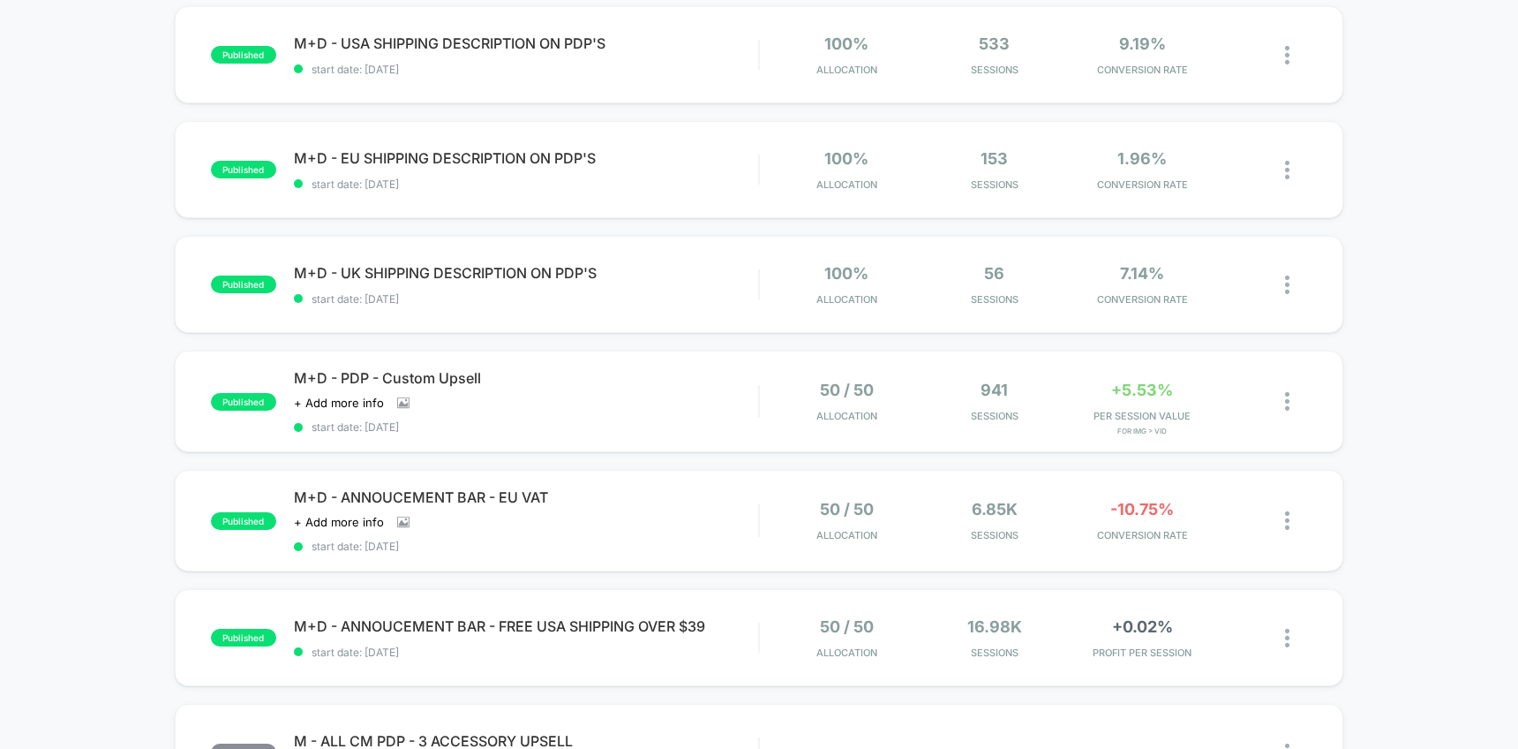
scroll to position [426, 0]
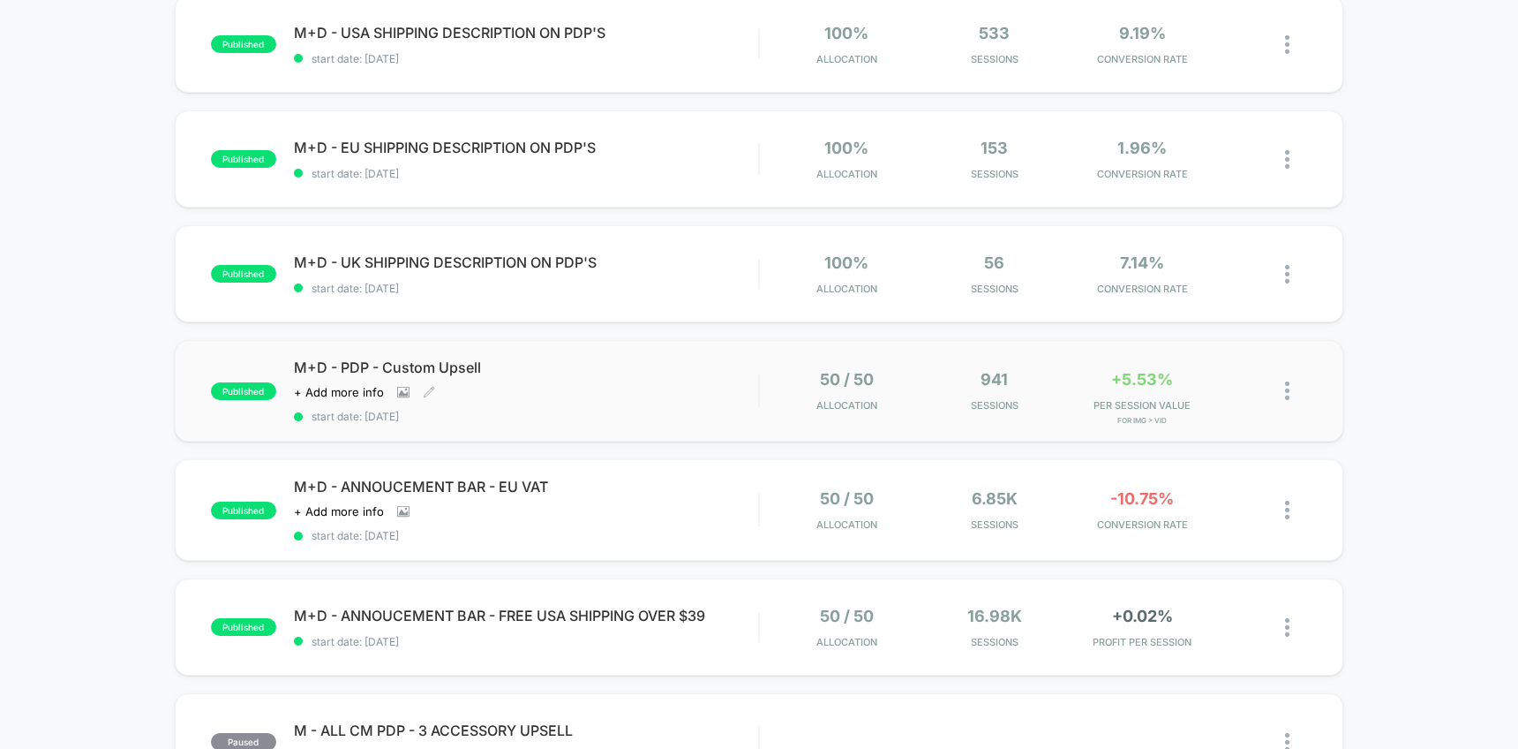
click at [704, 395] on div "M+D - PDP - Custom Upsell Click to view images Click to edit experience details…" at bounding box center [526, 390] width 464 height 64
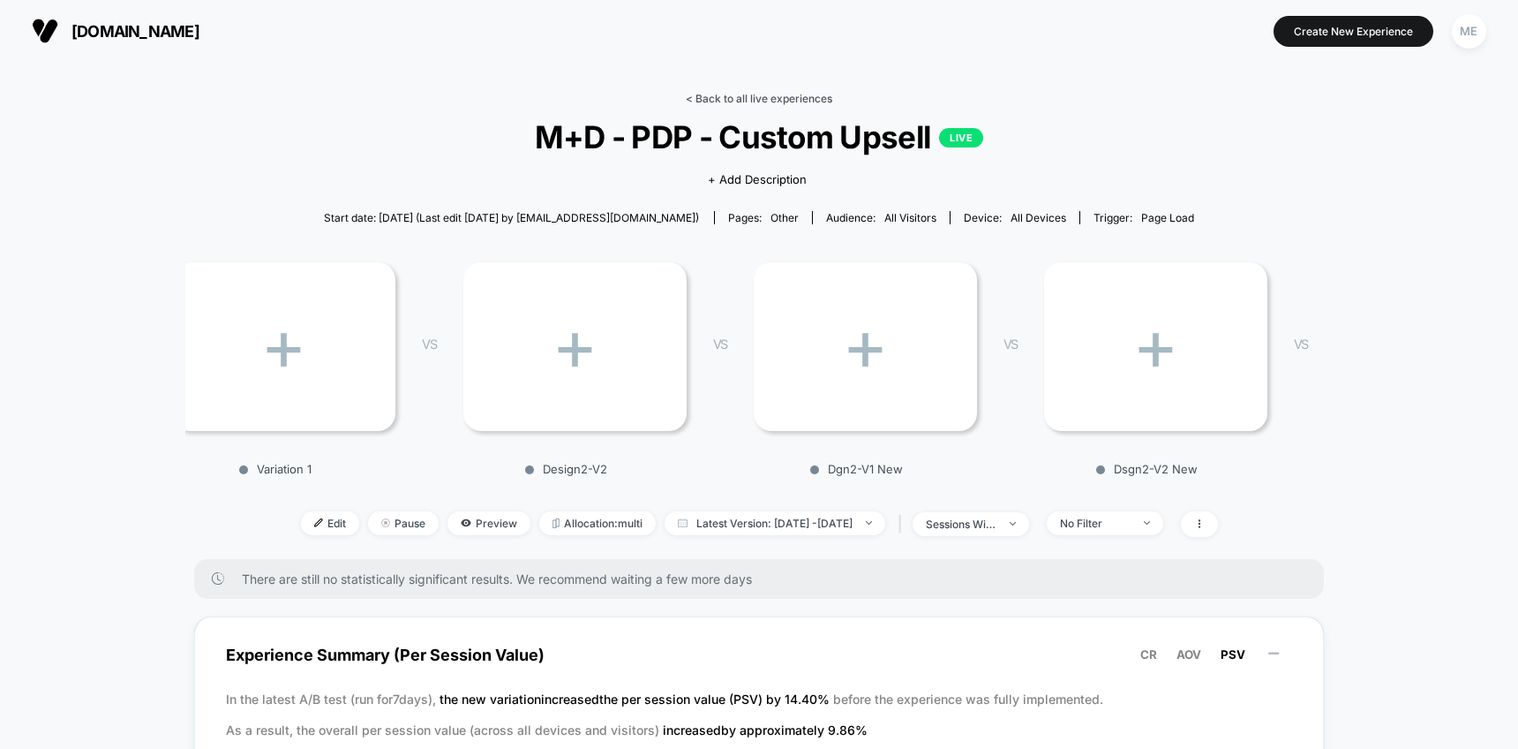
click at [765, 92] on link "< Back to all live experiences" at bounding box center [759, 98] width 147 height 13
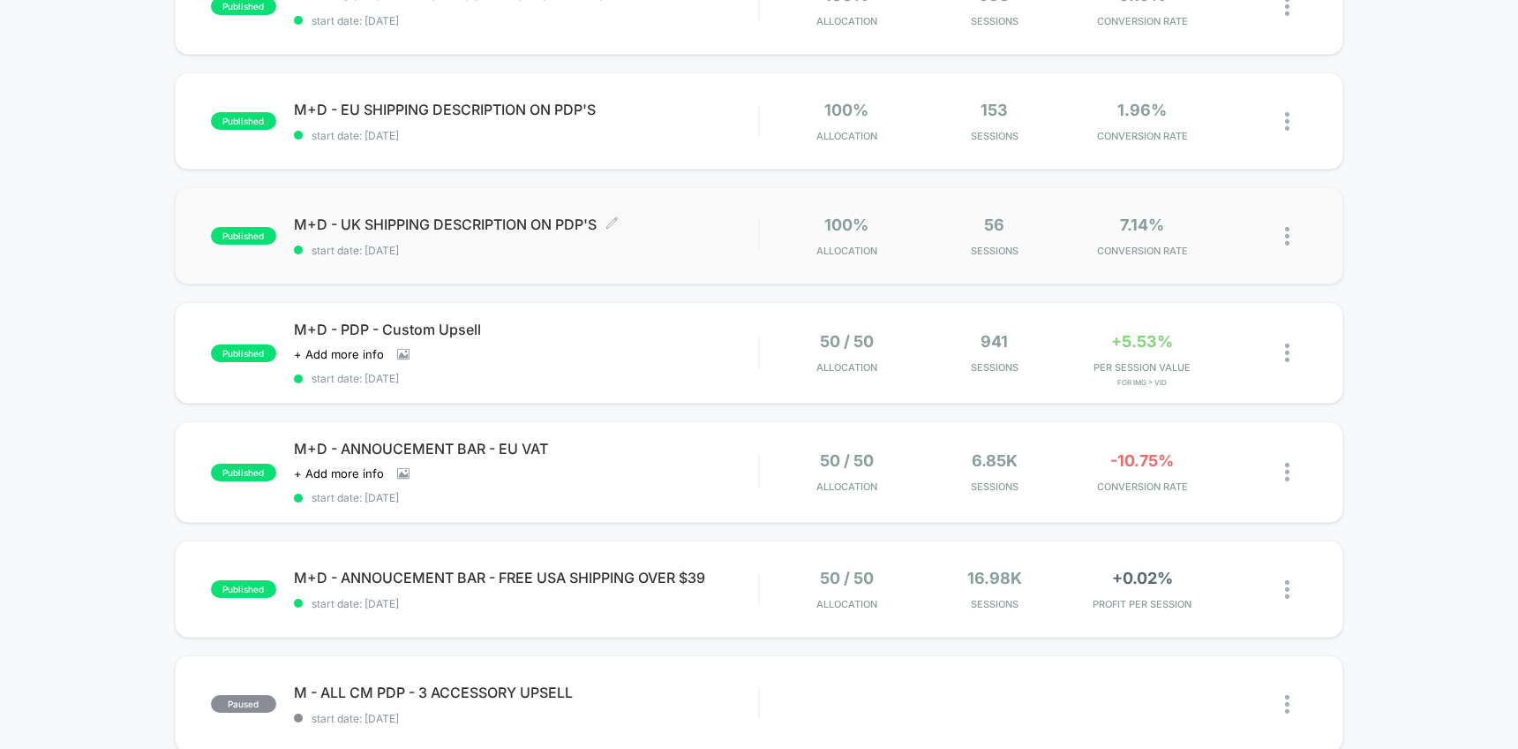
scroll to position [439, 0]
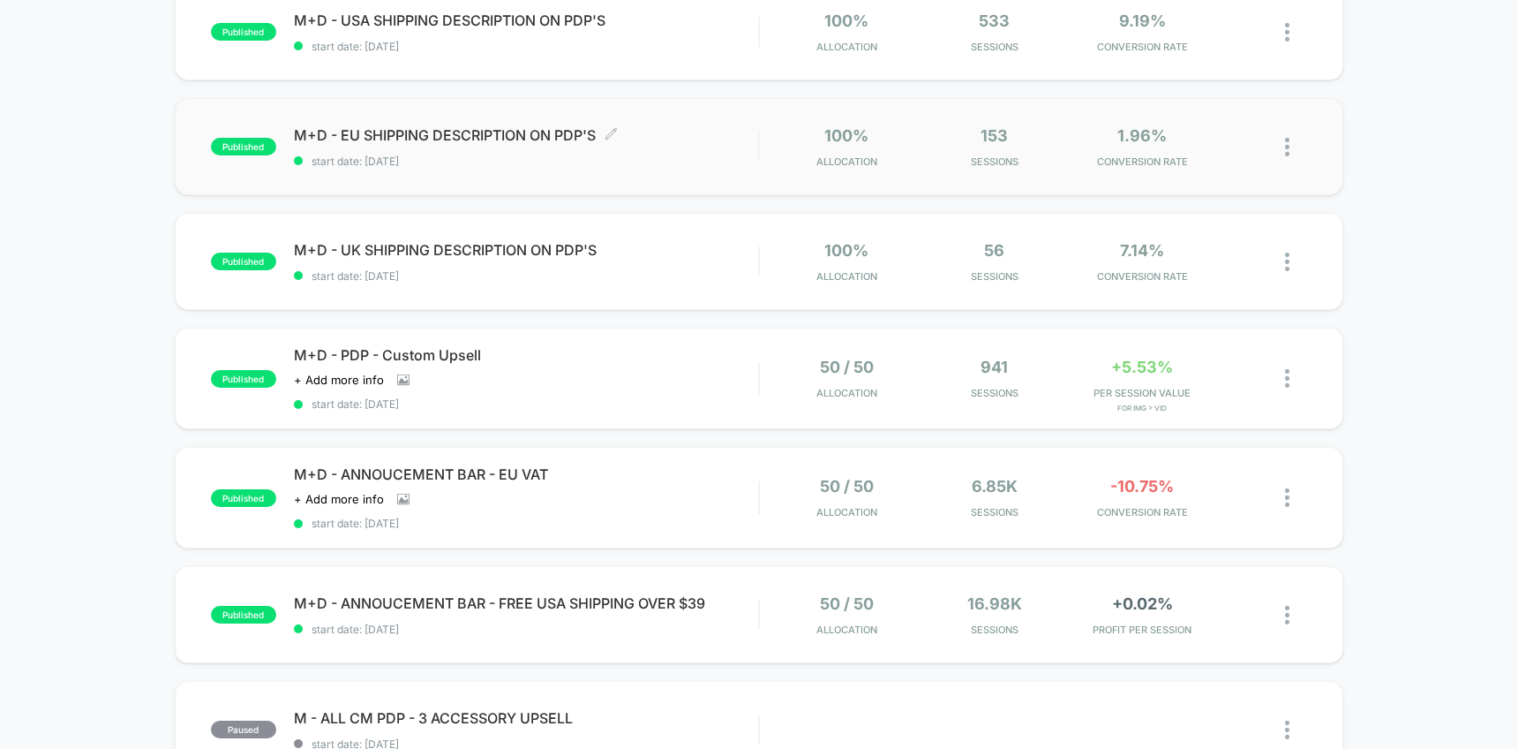
click at [700, 148] on div "M+D - EU SHIPPING DESCRIPTION ON PDP'S Click to edit experience details Click t…" at bounding box center [526, 146] width 464 height 41
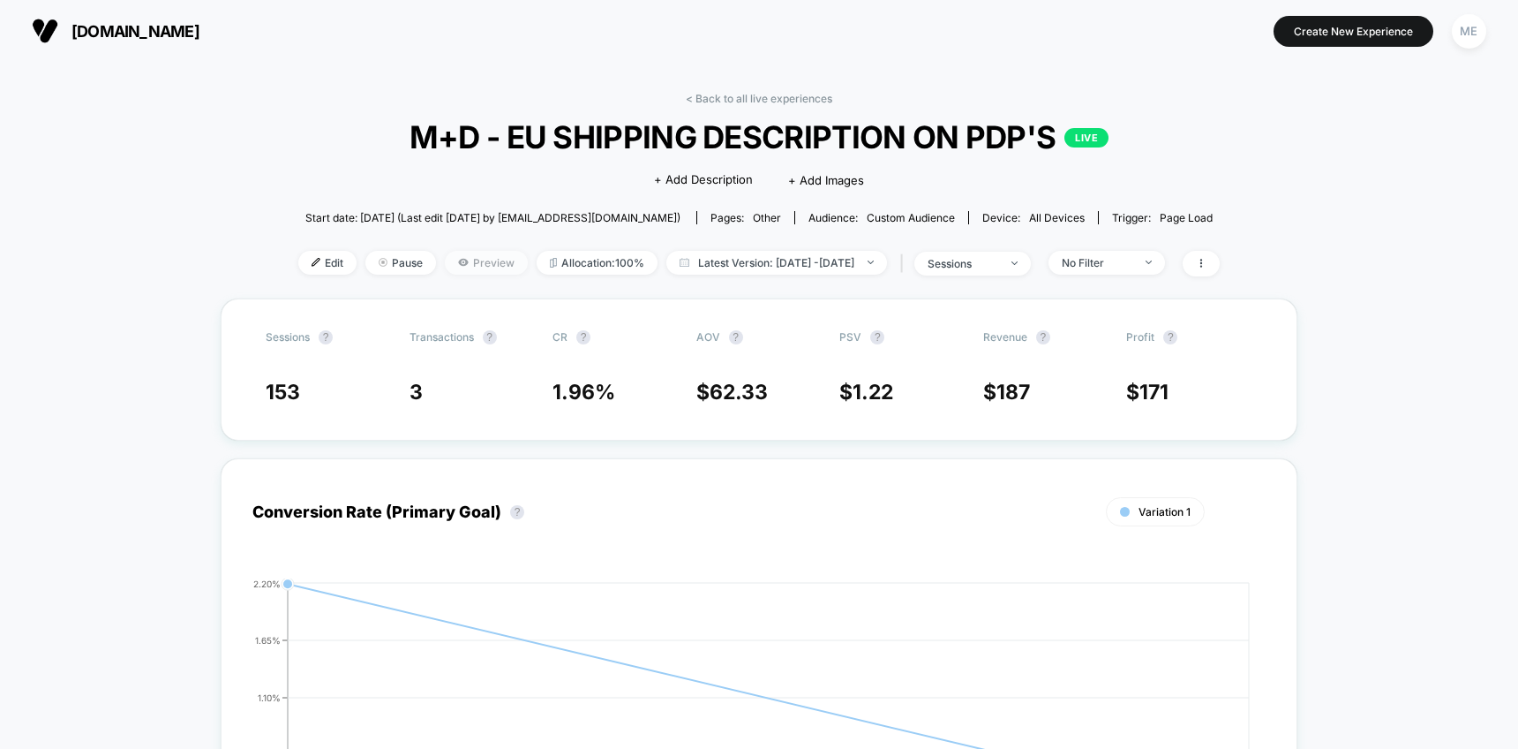
click at [465, 267] on span "Preview" at bounding box center [486, 263] width 83 height 24
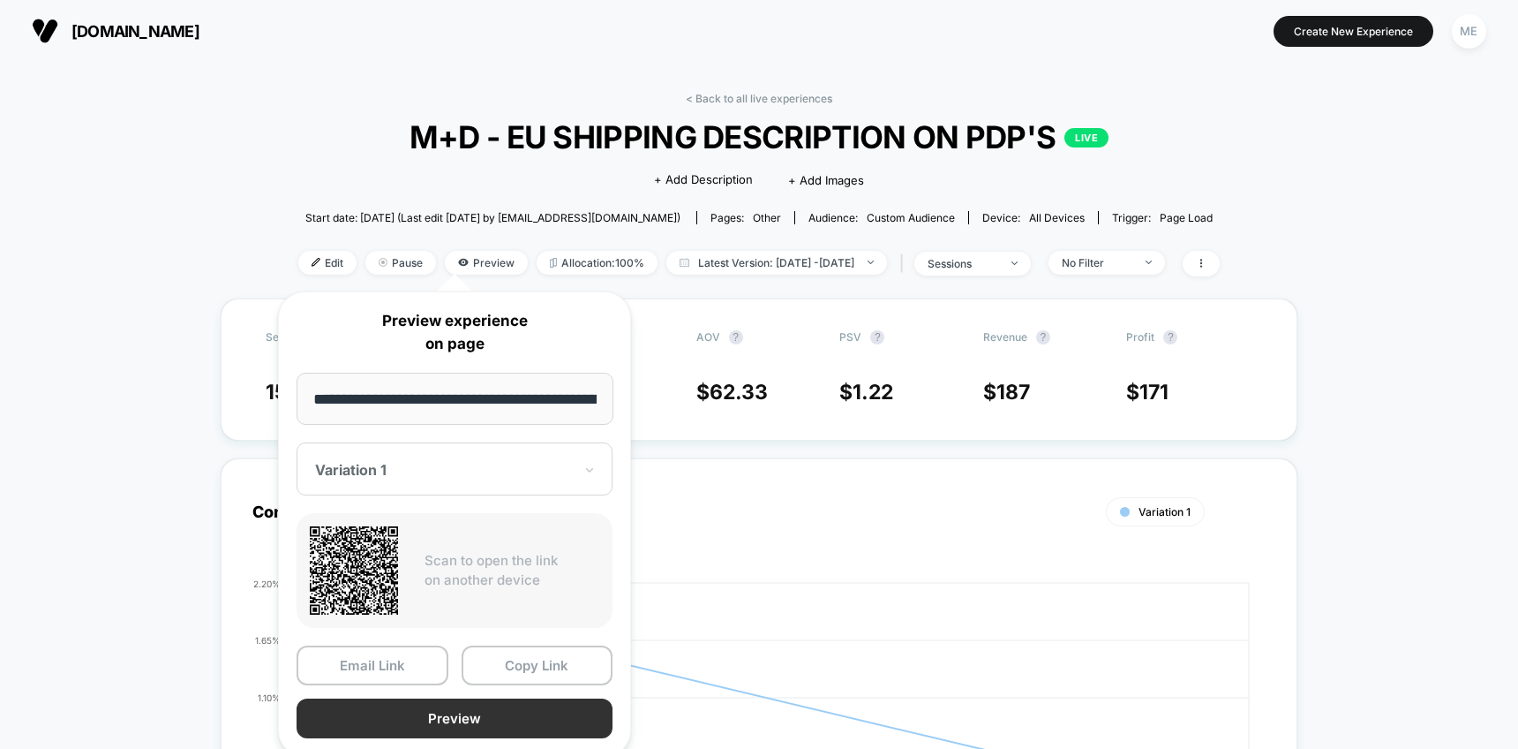
click at [481, 711] on button "Preview" at bounding box center [455, 718] width 316 height 40
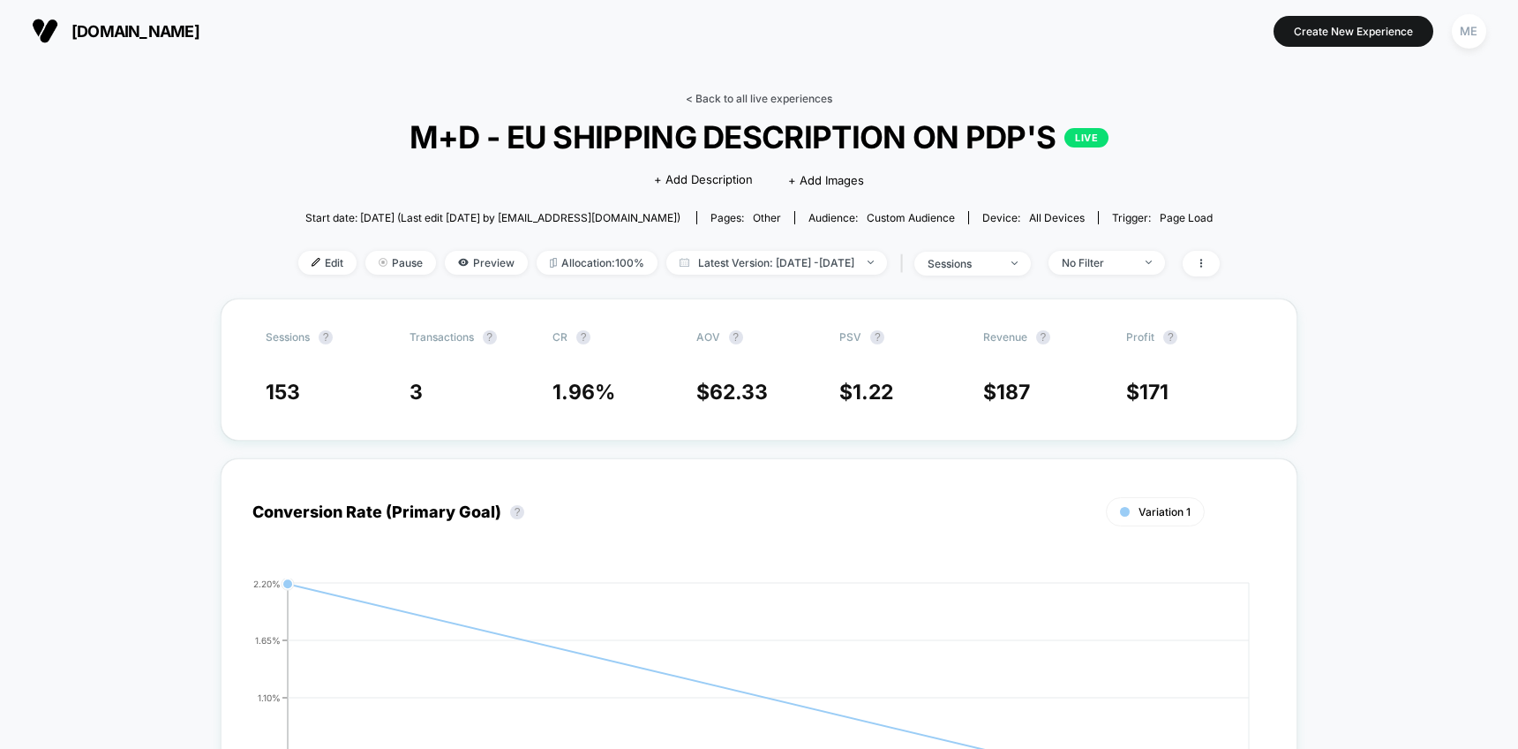
click at [703, 99] on link "< Back to all live experiences" at bounding box center [759, 98] width 147 height 13
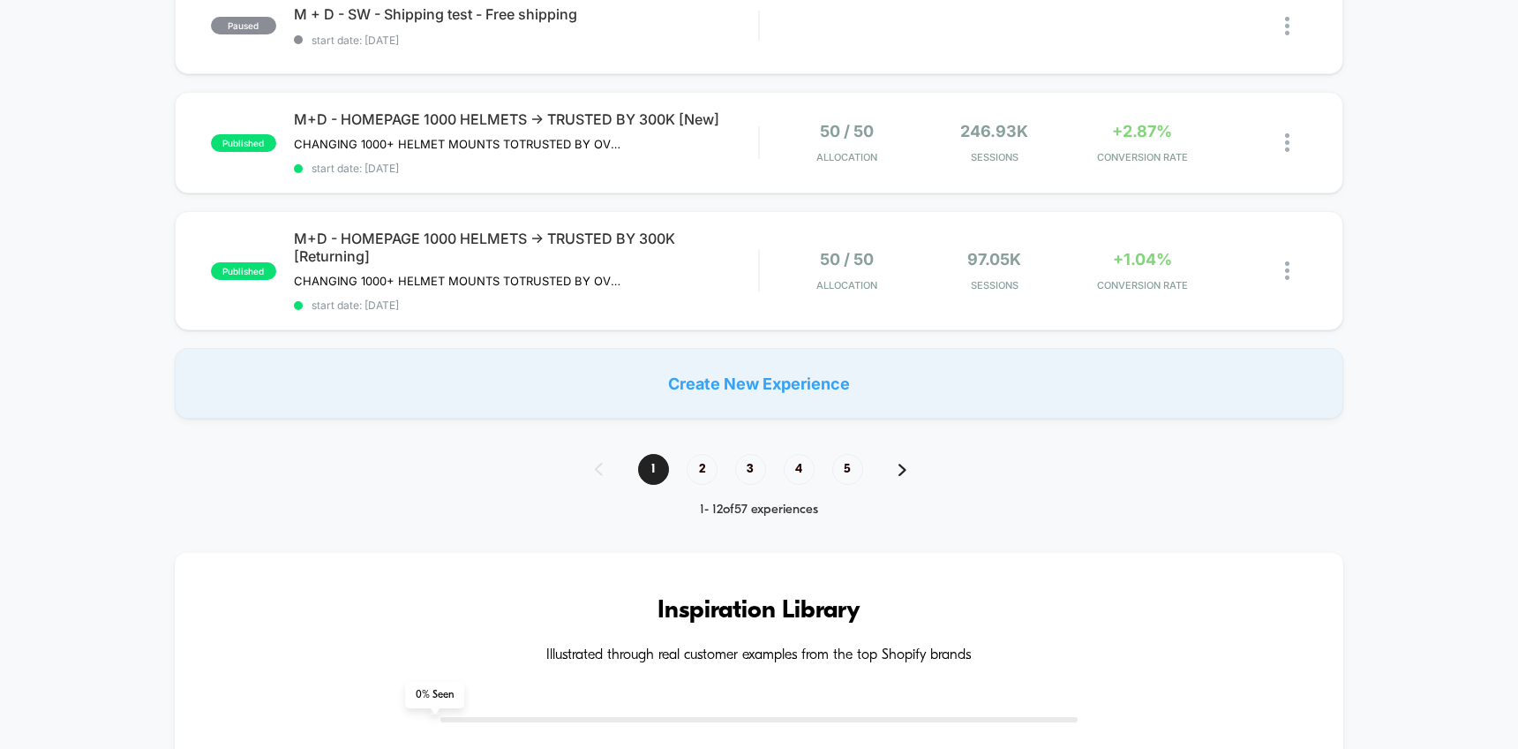
scroll to position [1273, 0]
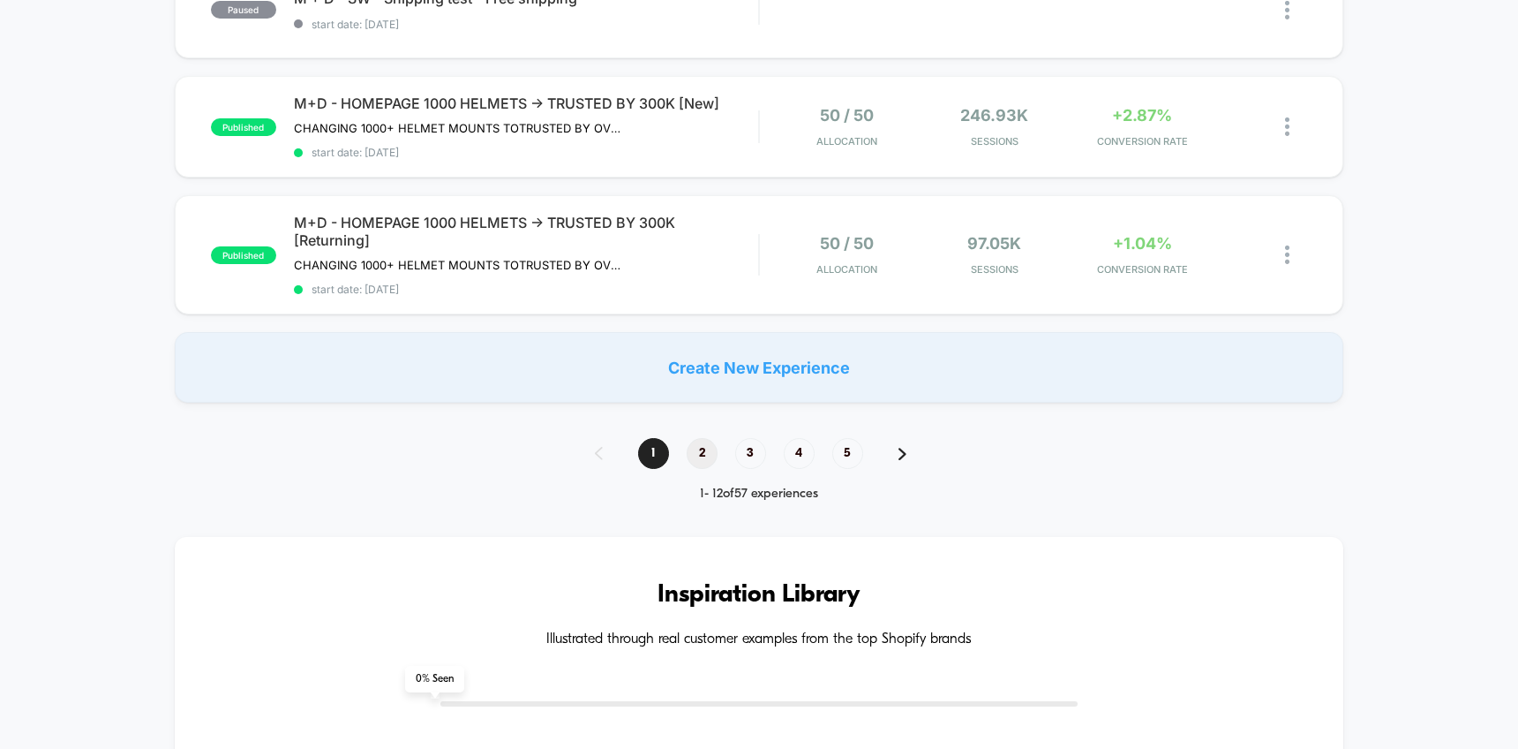
click at [701, 457] on span "2" at bounding box center [702, 453] width 31 height 31
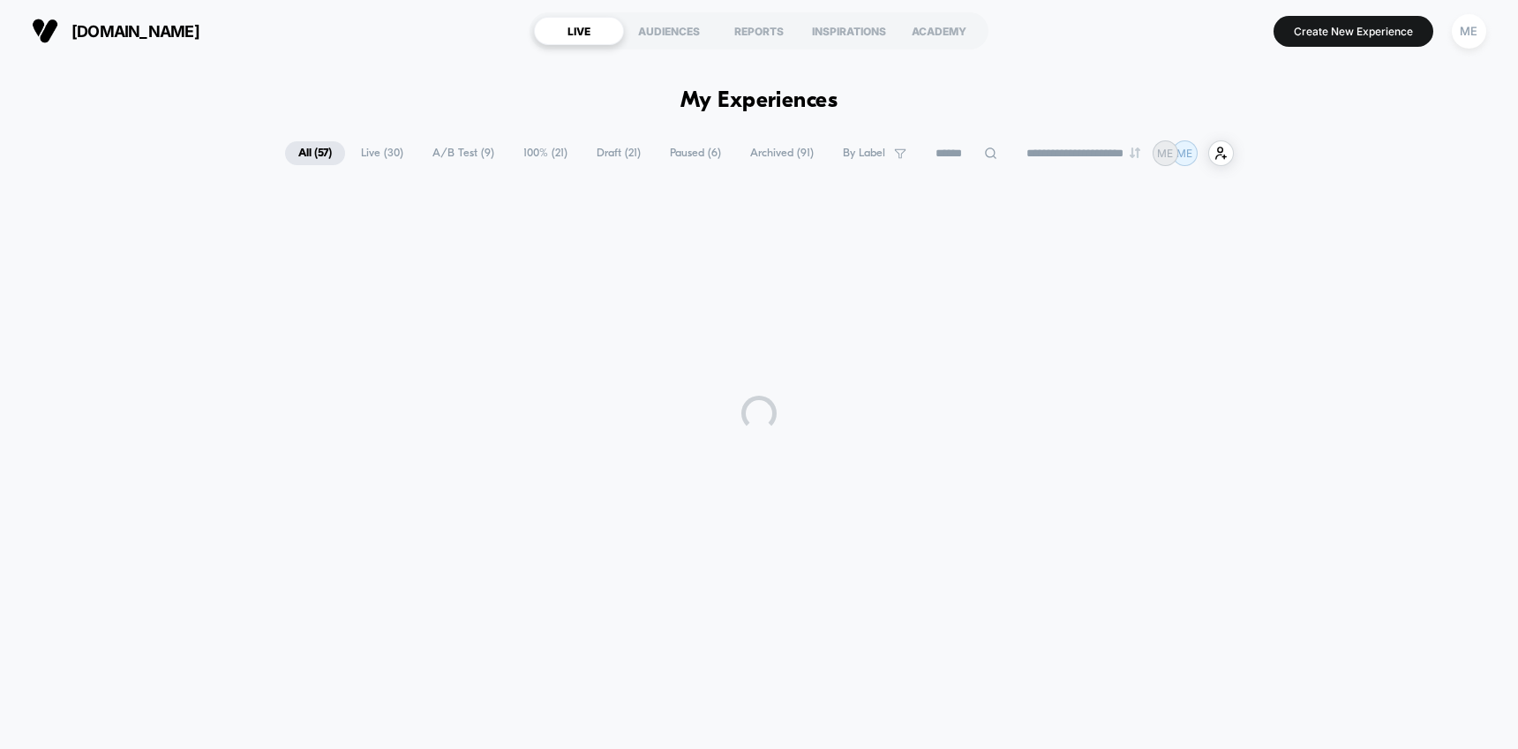
scroll to position [0, 0]
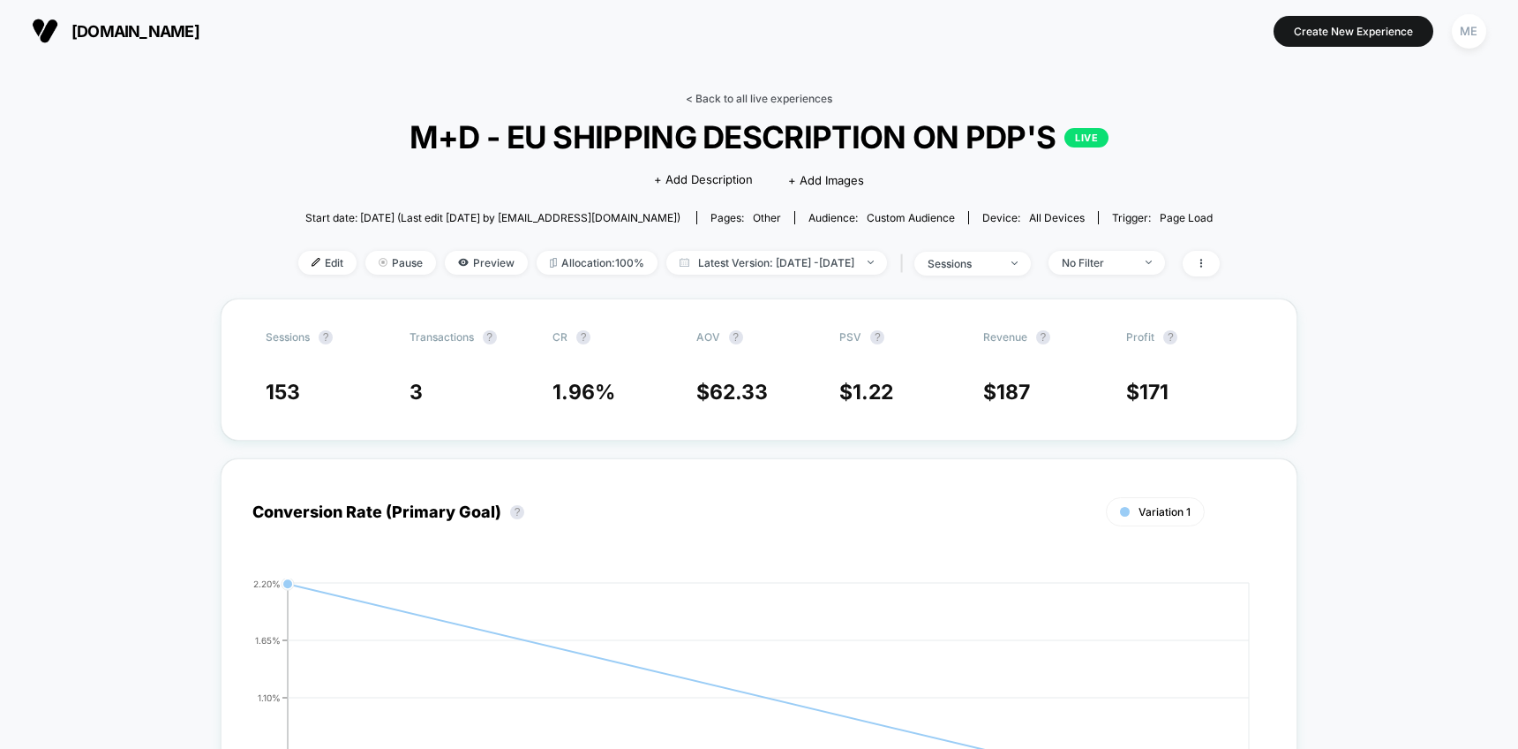
click at [703, 99] on link "< Back to all live experiences" at bounding box center [759, 98] width 147 height 13
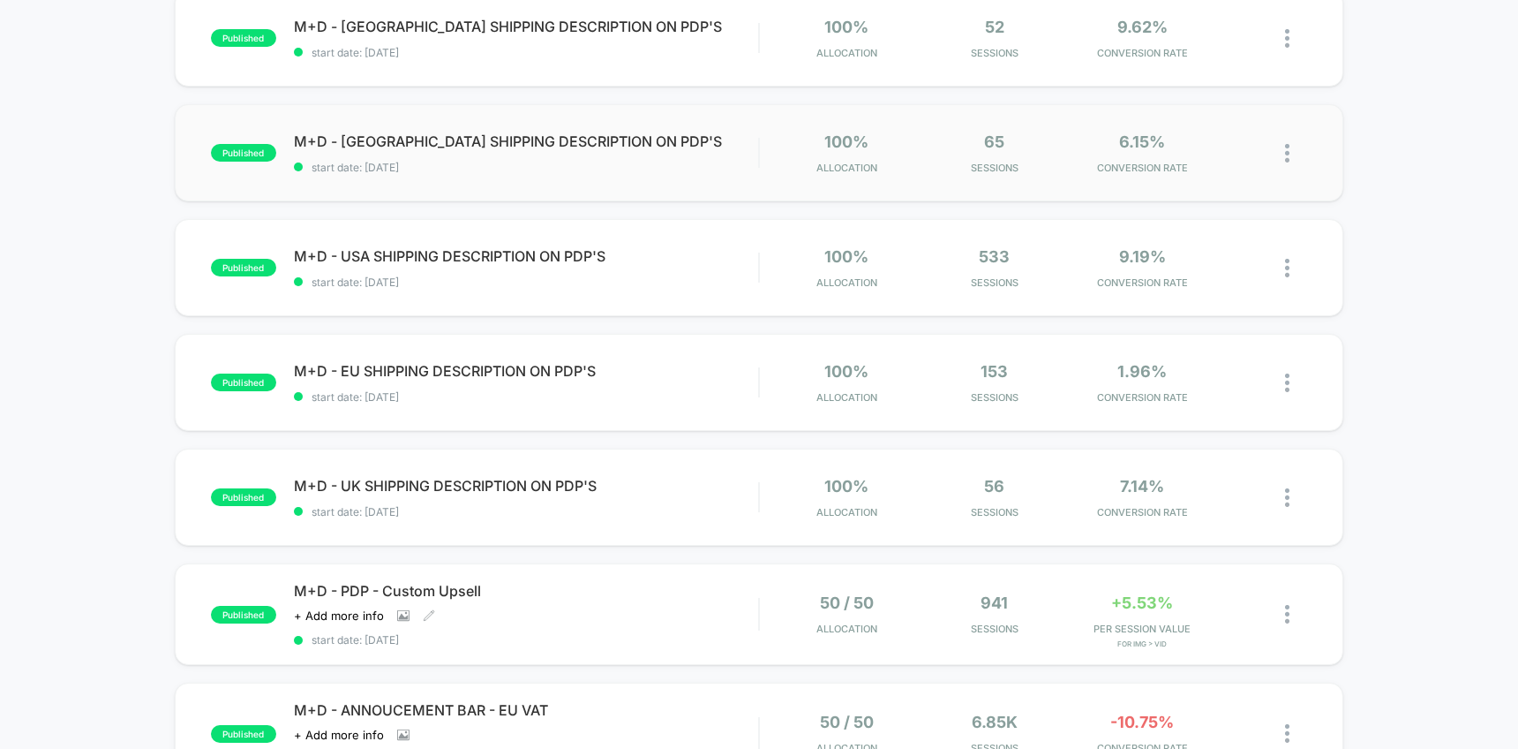
scroll to position [27, 0]
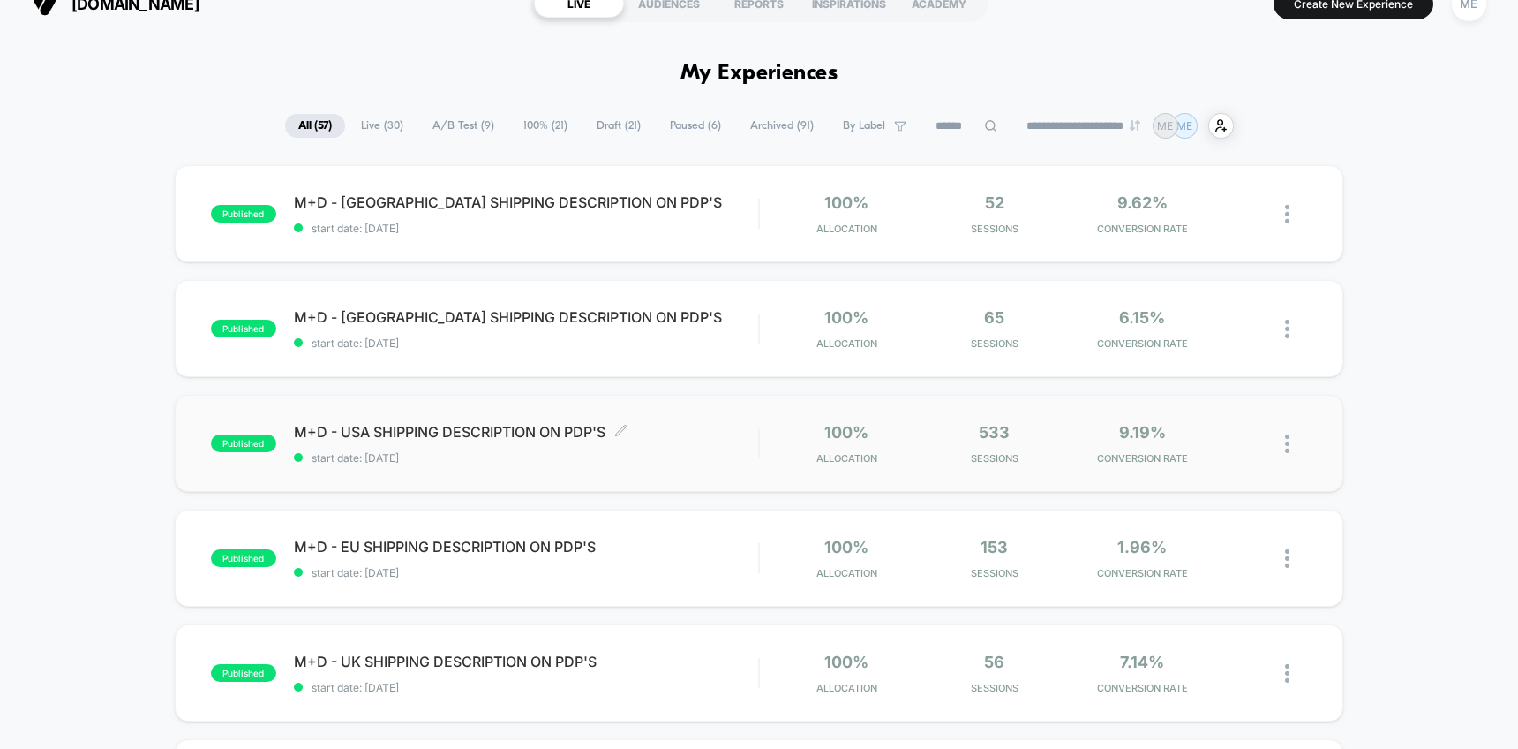
click at [639, 437] on span "M+D - USA SHIPPING DESCRIPTION ON PDP'S Click to edit experience details" at bounding box center [526, 432] width 464 height 18
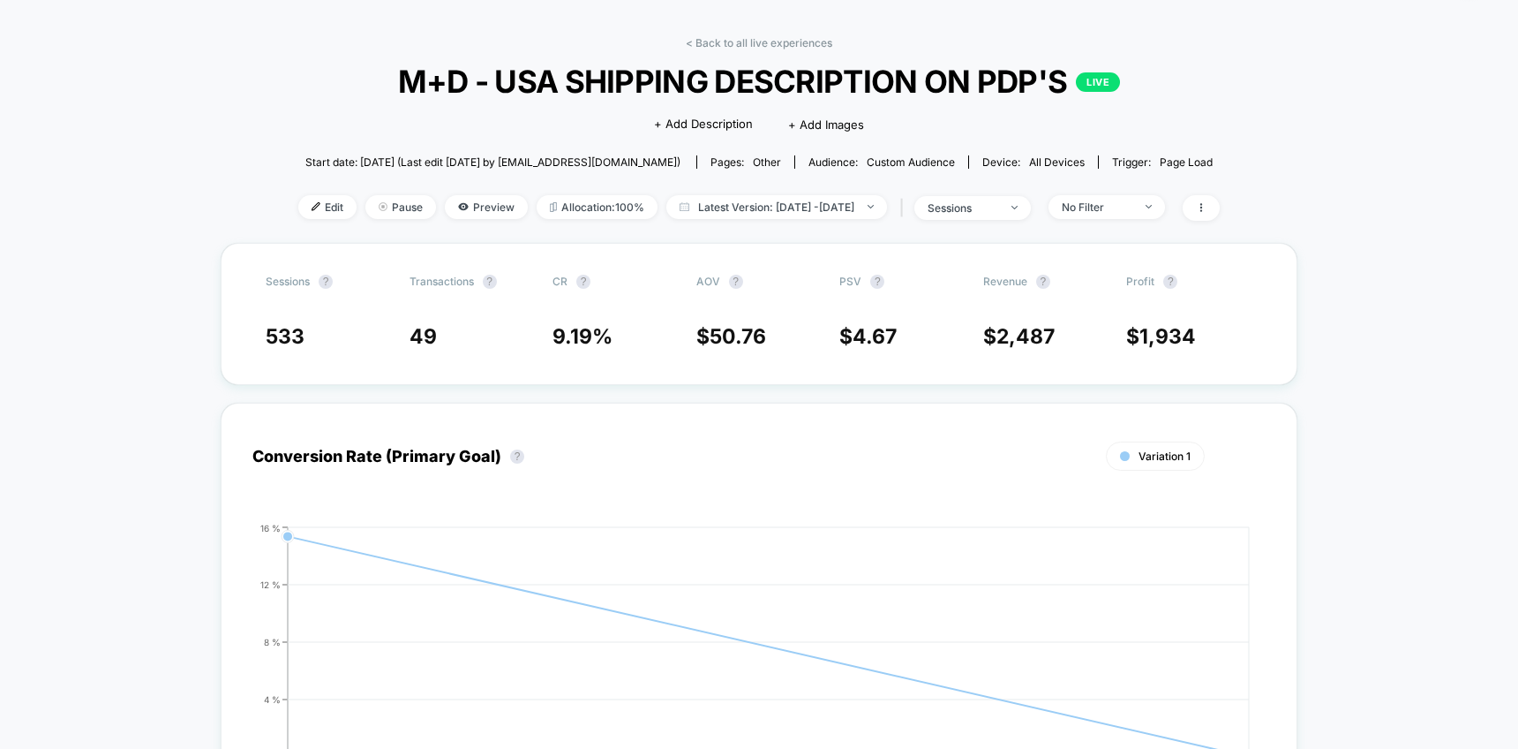
scroll to position [65, 0]
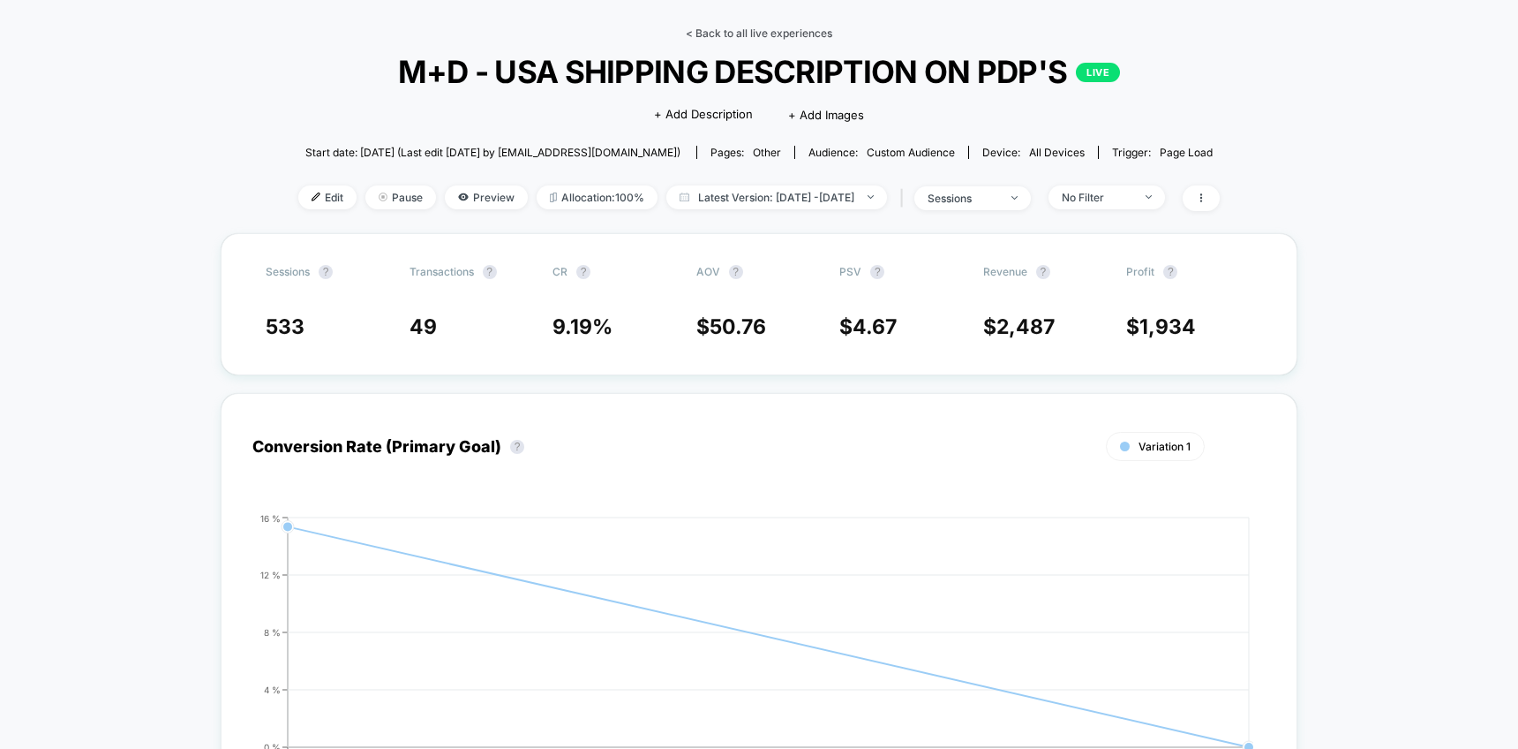
click at [740, 35] on link "< Back to all live experiences" at bounding box center [759, 32] width 147 height 13
